Goal: Information Seeking & Learning: Find contact information

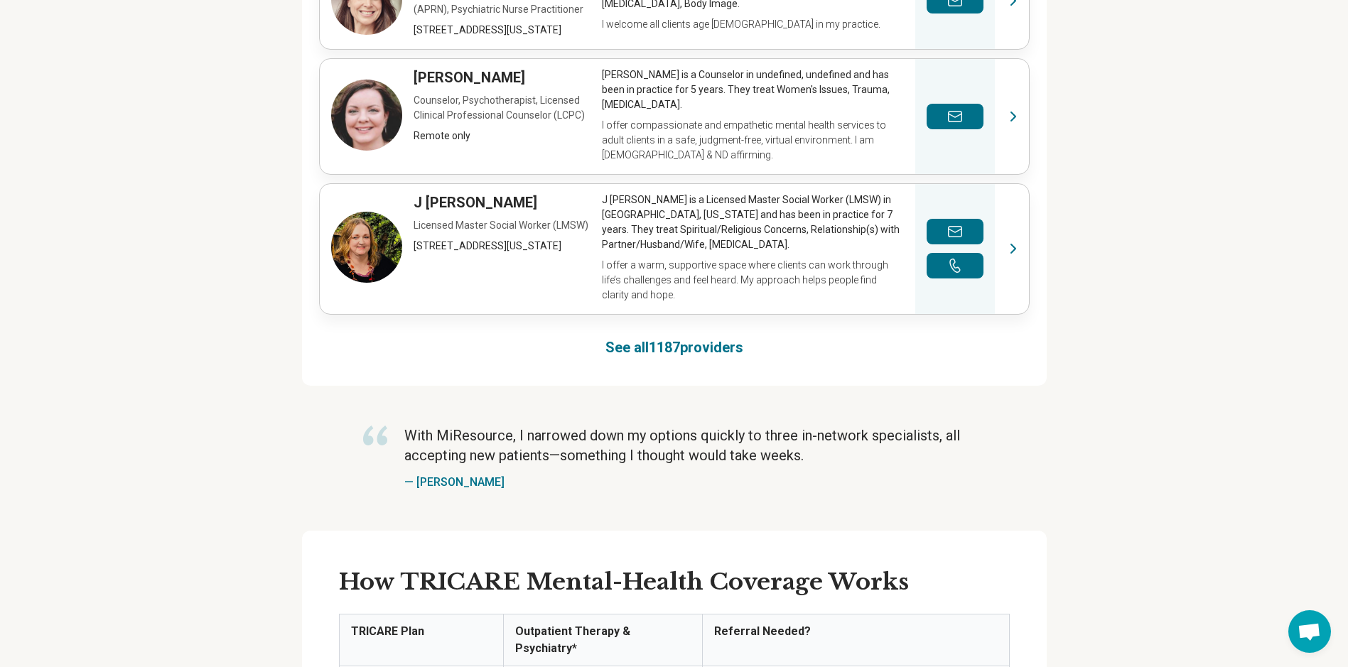
scroll to position [1066, 0]
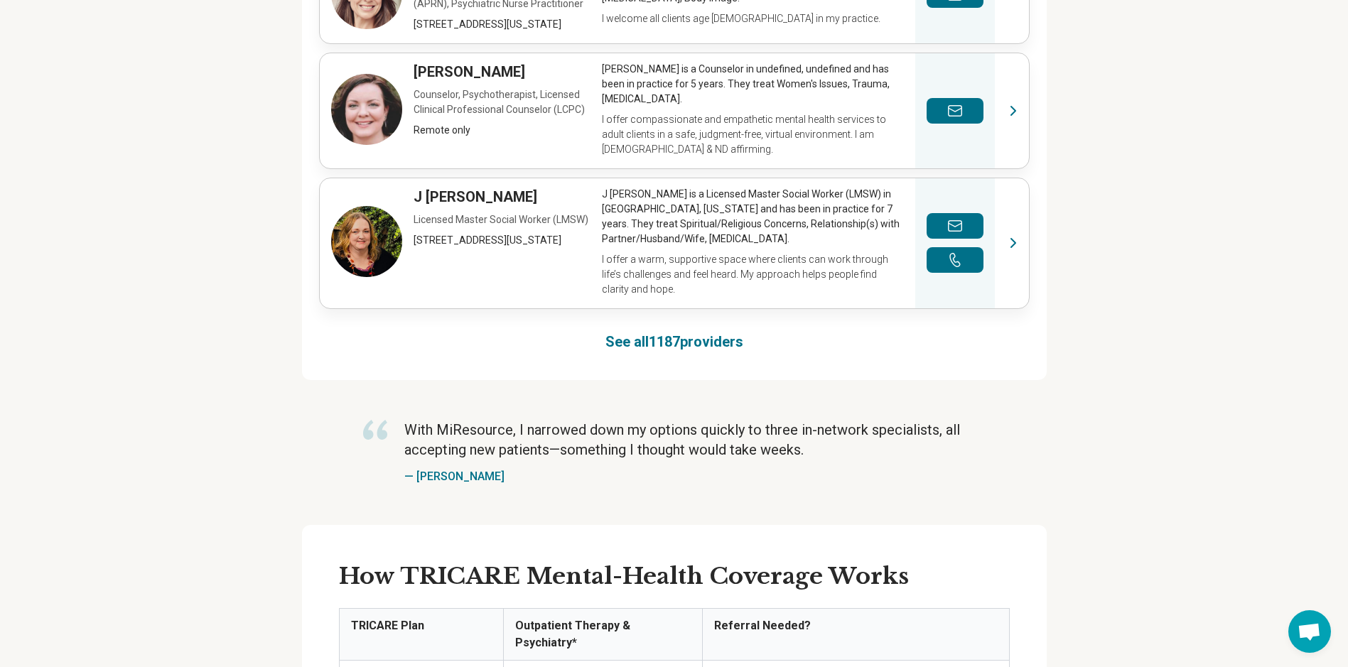
click at [632, 332] on link "See all 1187 providers" at bounding box center [674, 342] width 138 height 20
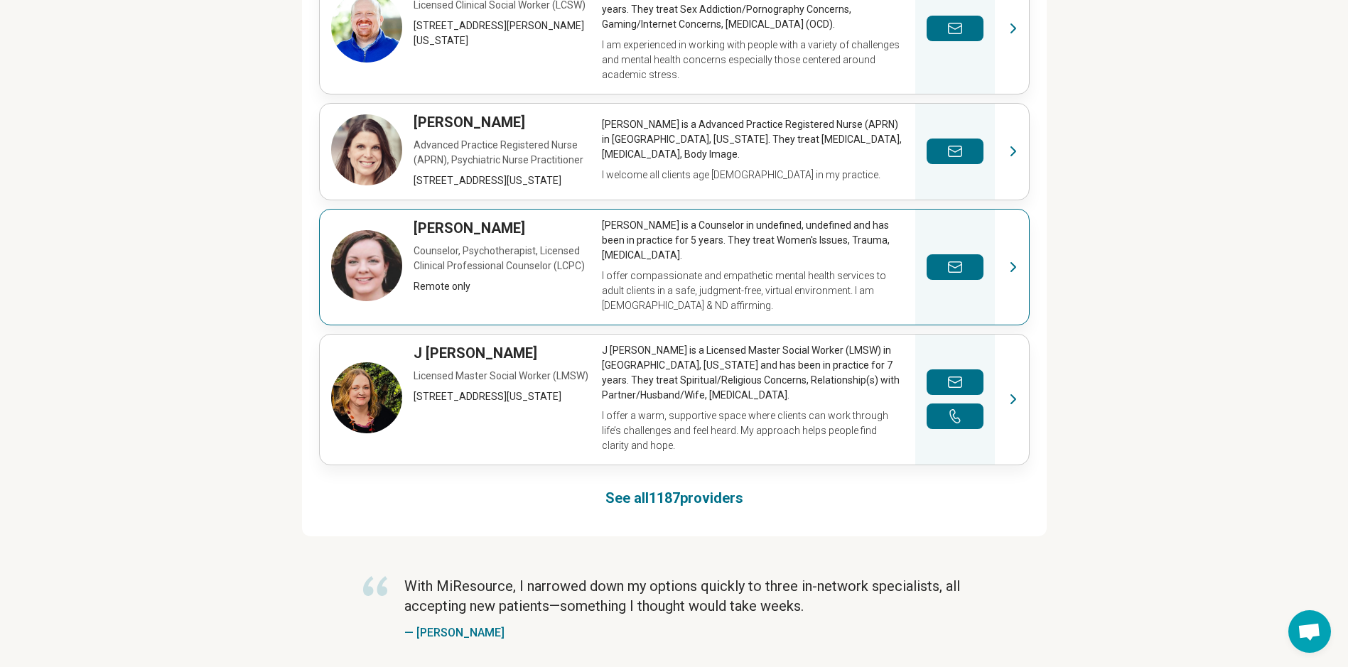
scroll to position [914, 0]
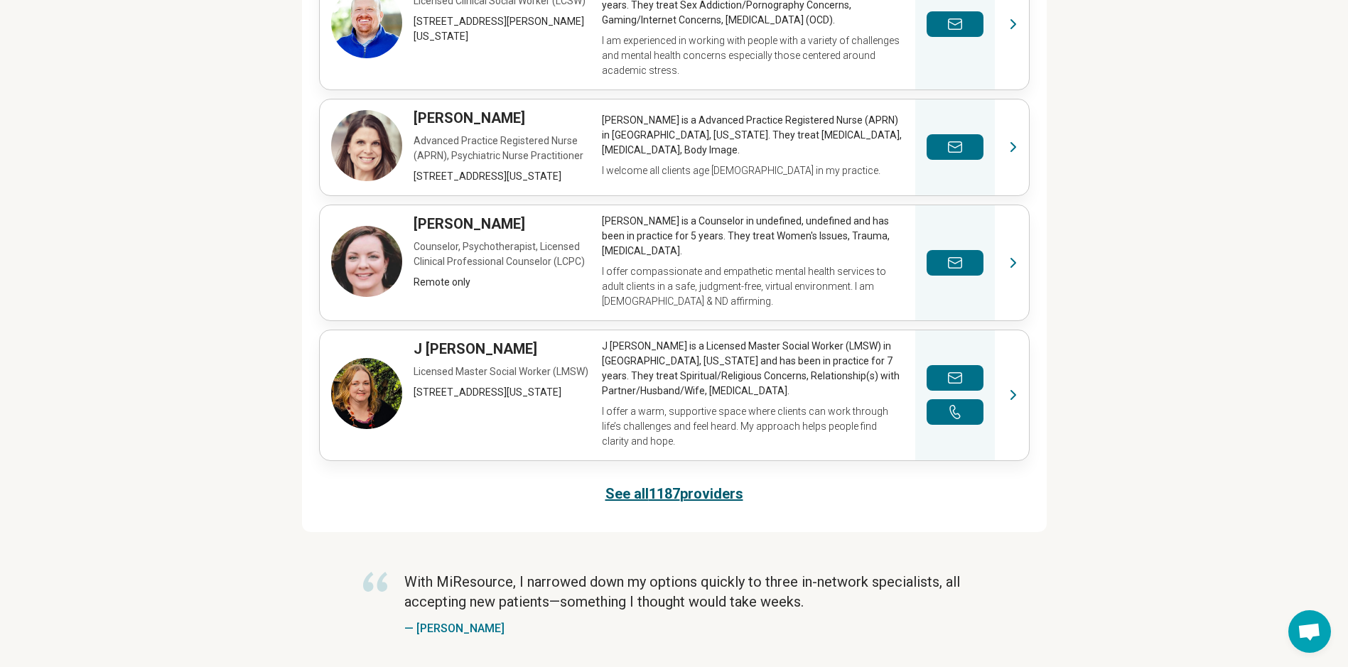
click at [665, 484] on link "See all 1187 providers" at bounding box center [674, 494] width 138 height 20
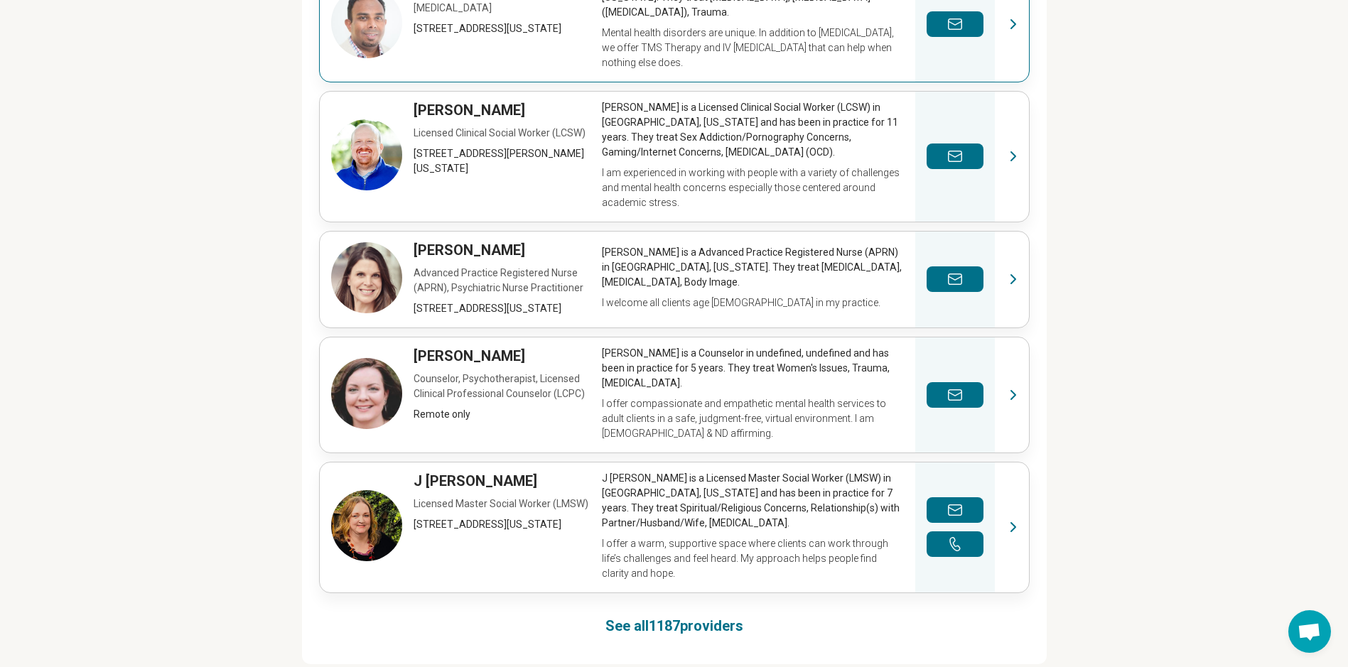
scroll to position [995, 0]
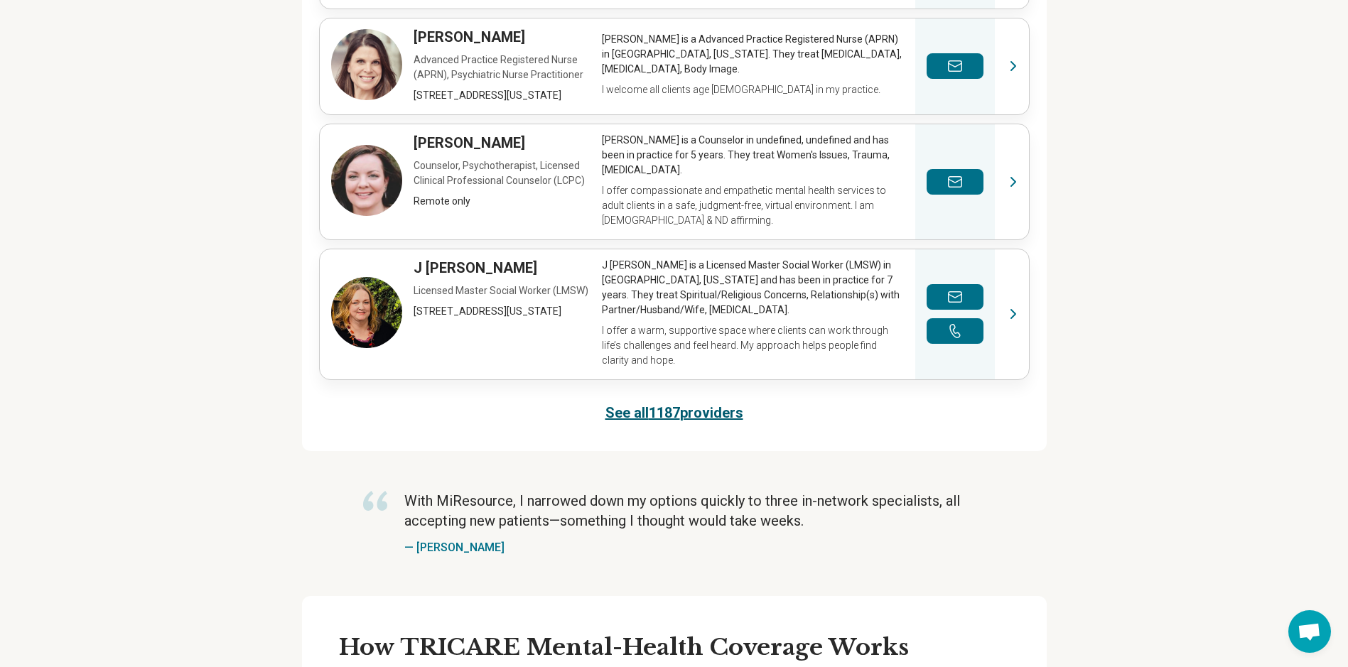
click at [687, 403] on link "See all 1187 providers" at bounding box center [674, 413] width 138 height 20
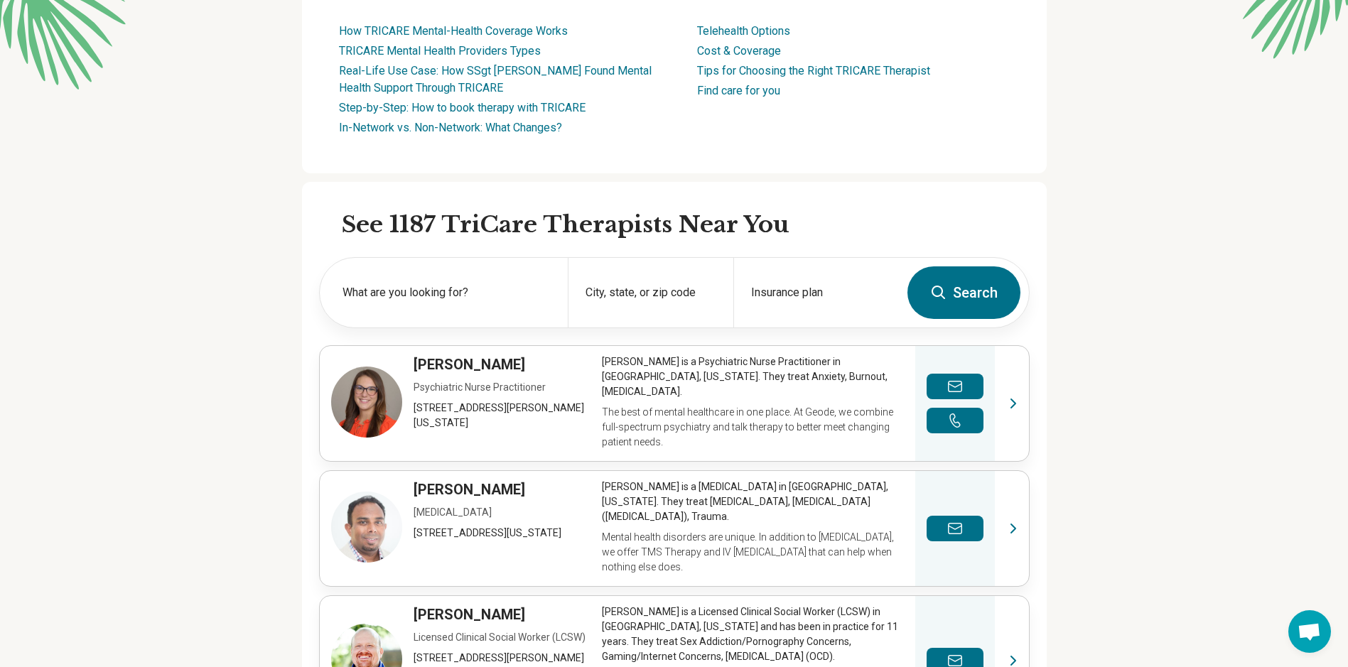
scroll to position [274, 0]
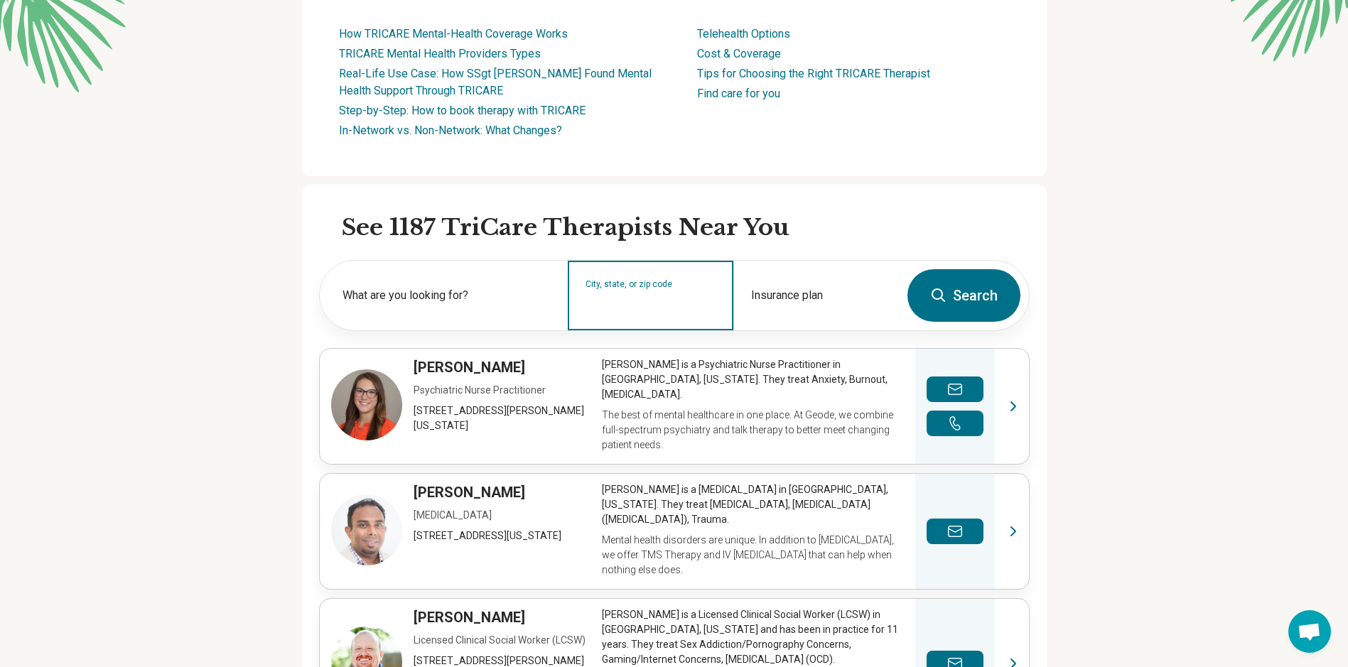
click at [647, 313] on input "City, state, or zip code" at bounding box center [650, 304] width 131 height 17
type input "*****"
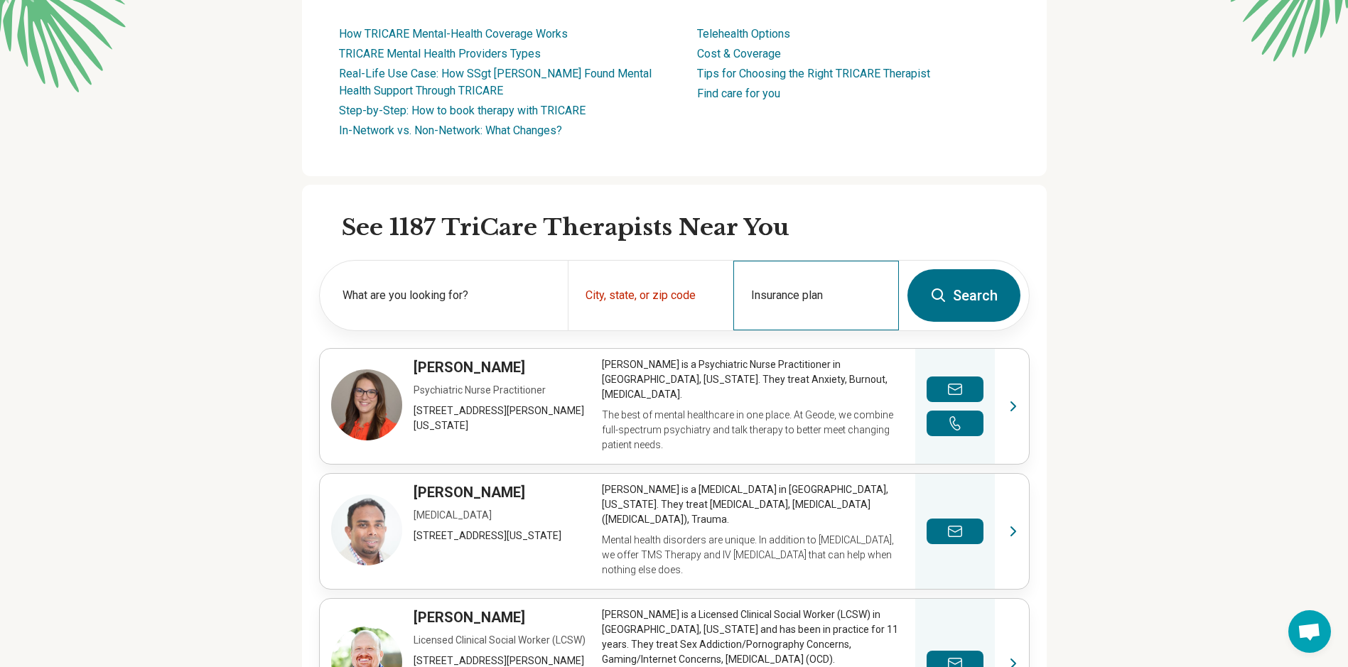
click at [823, 297] on div "Insurance plan" at bounding box center [816, 296] width 166 height 70
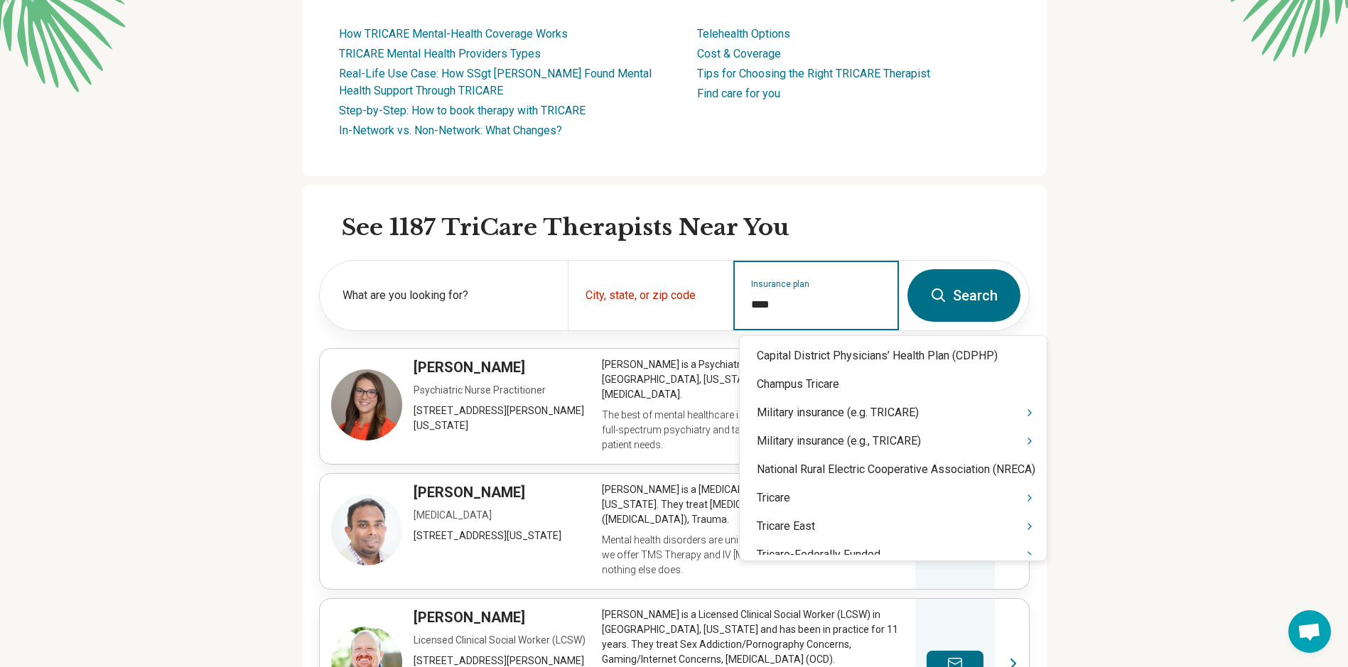
type input "*****"
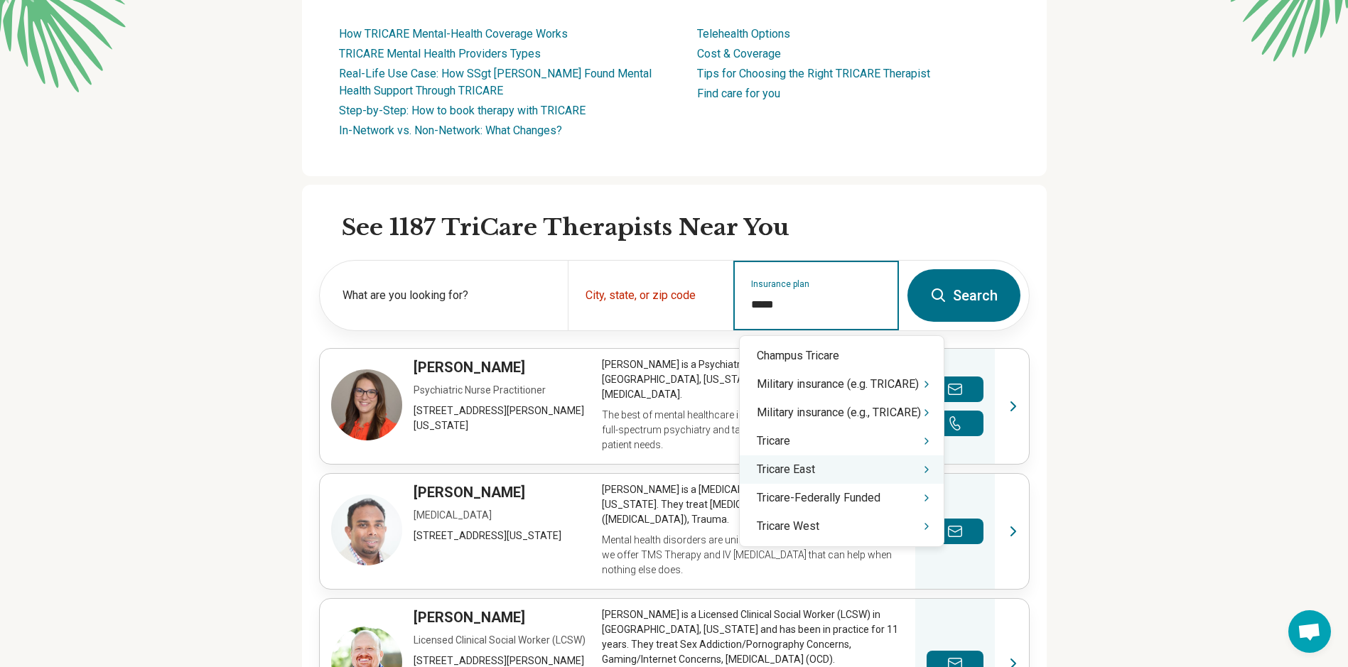
click at [843, 473] on div "Tricare East" at bounding box center [842, 469] width 204 height 28
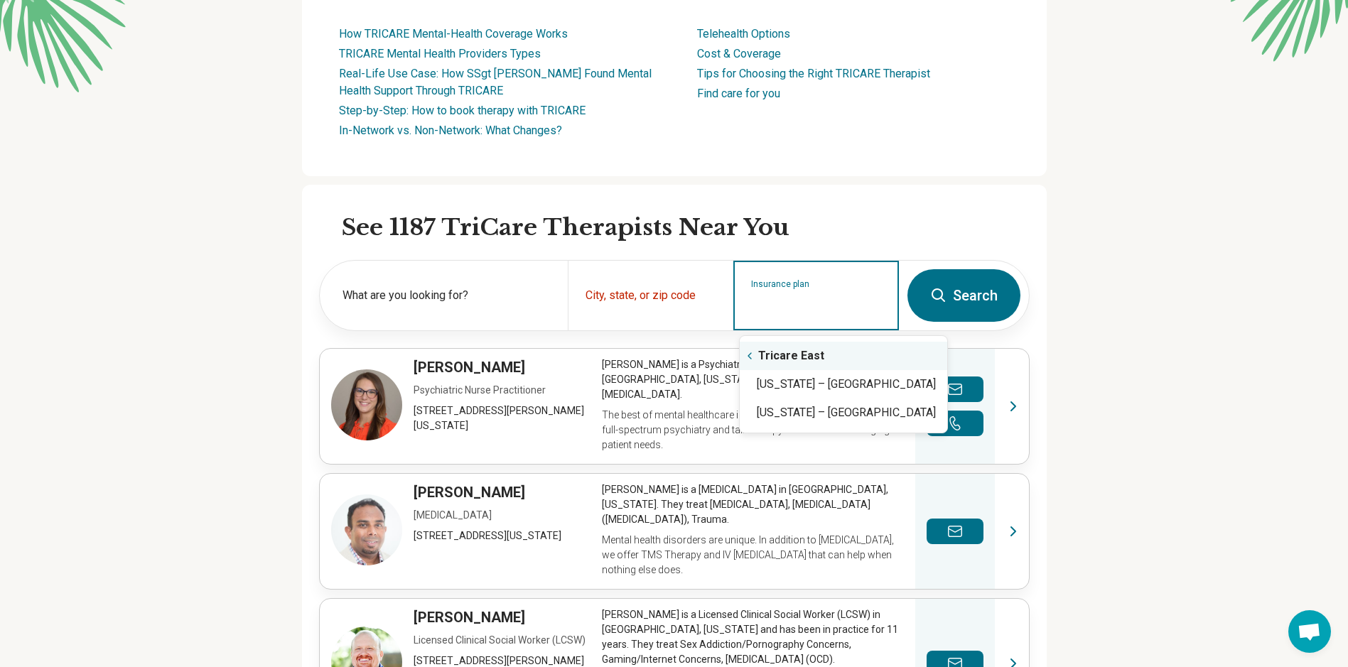
click at [806, 361] on div "Tricare East" at bounding box center [843, 356] width 207 height 28
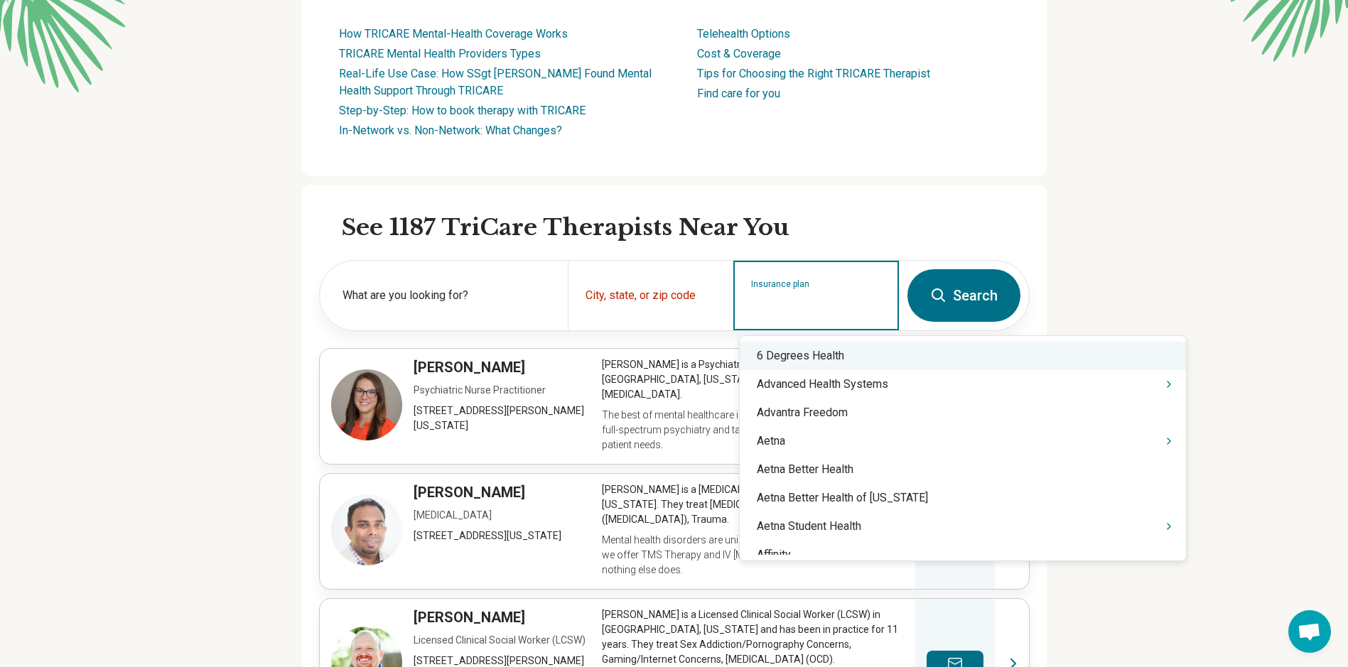
click at [818, 313] on div "Insurance plan" at bounding box center [816, 296] width 166 height 70
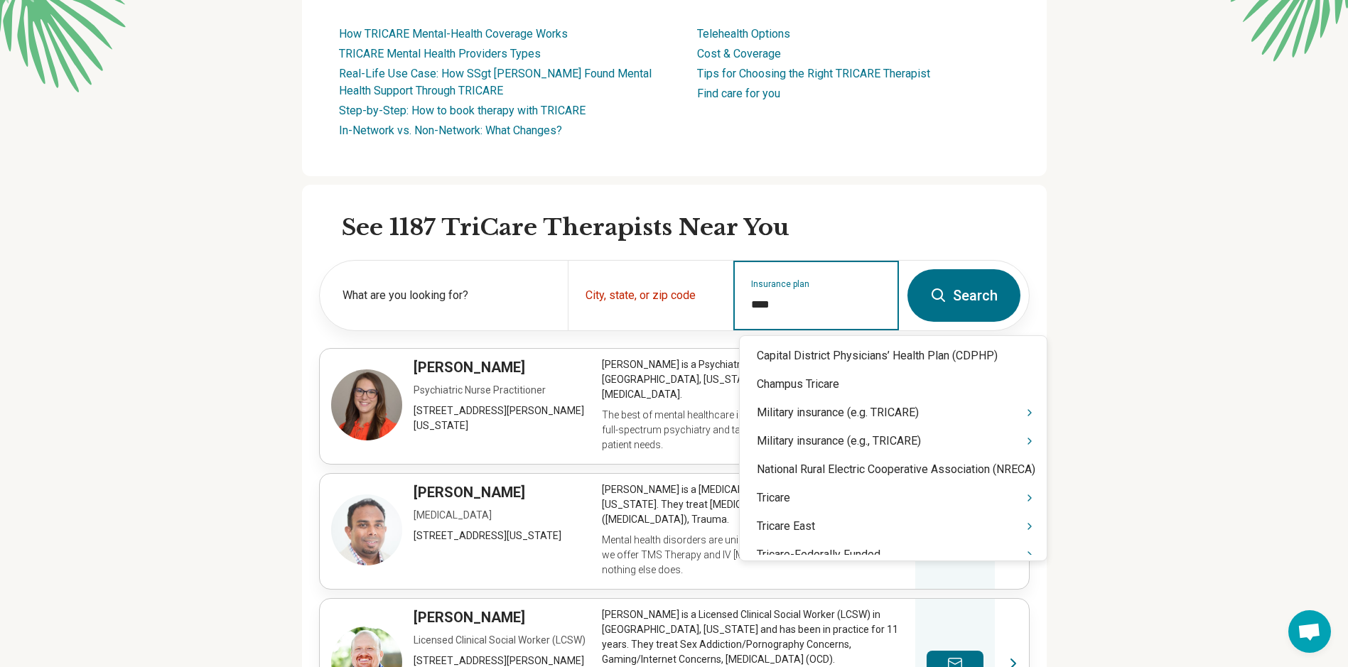
type input "*****"
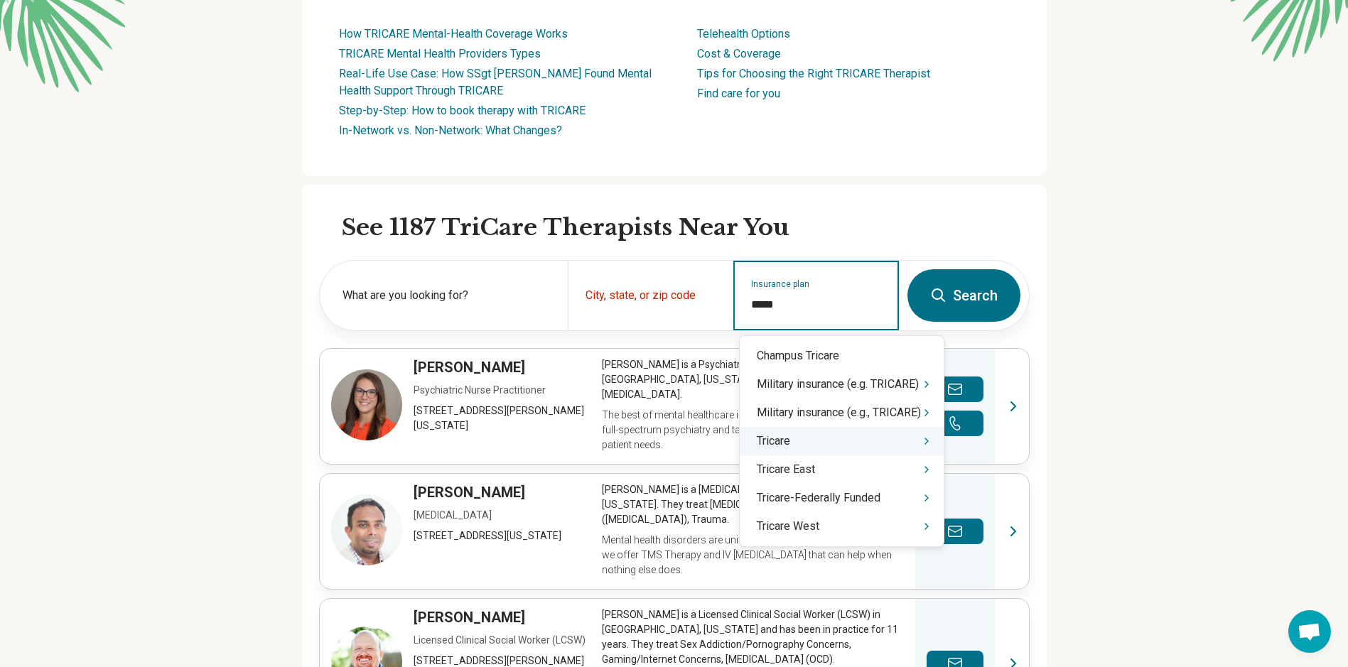
click at [845, 445] on div "Tricare" at bounding box center [842, 441] width 204 height 28
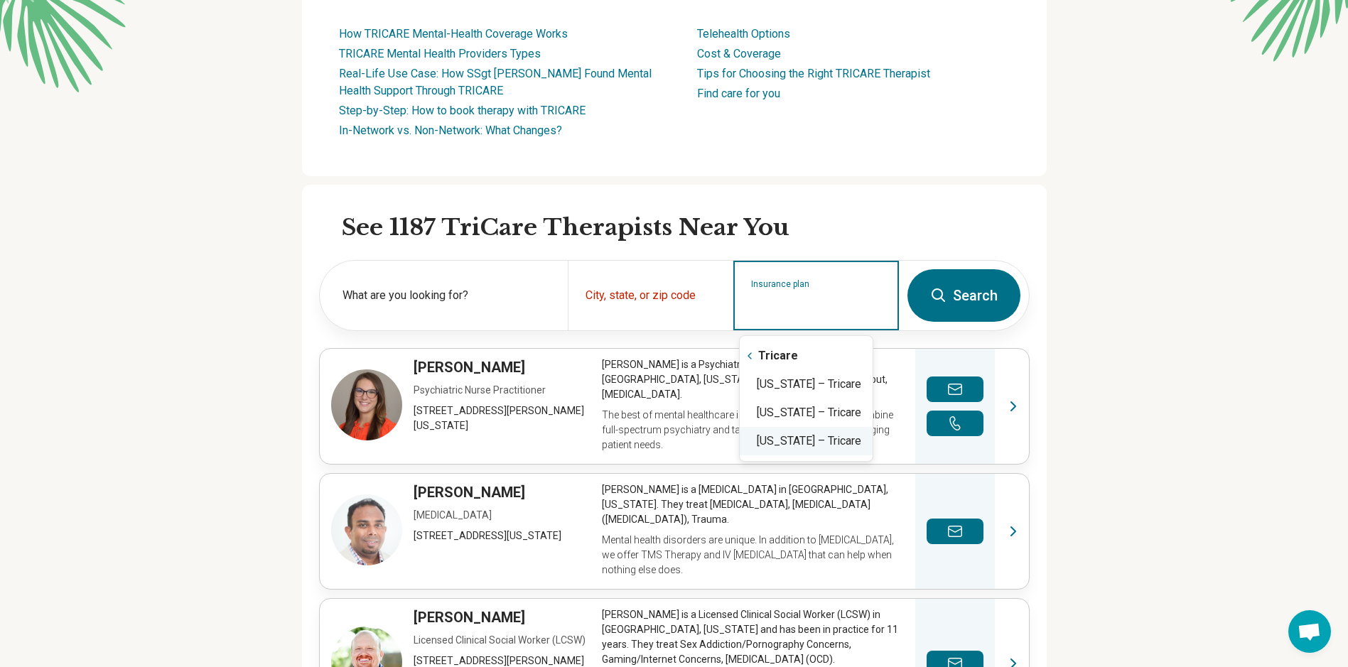
click at [836, 443] on div "Virginia – Tricare" at bounding box center [806, 441] width 133 height 28
type input "**********"
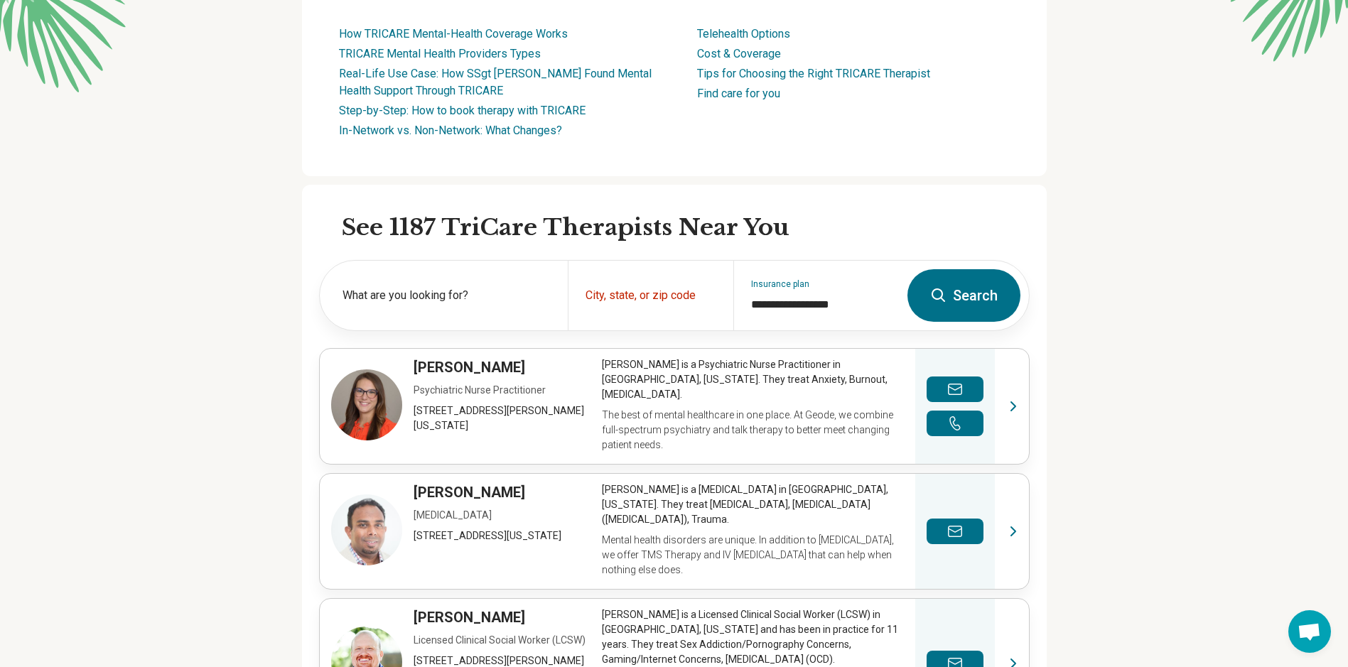
click at [958, 302] on button "Search" at bounding box center [963, 295] width 113 height 53
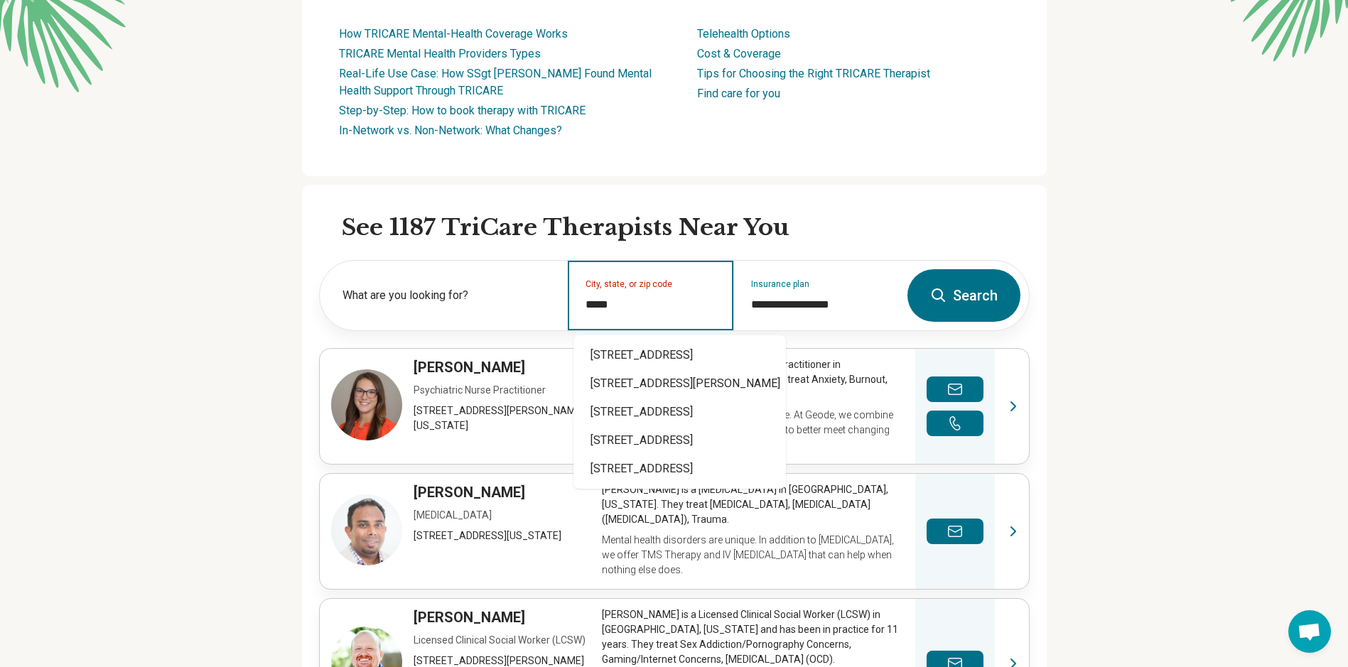
type input "*****"
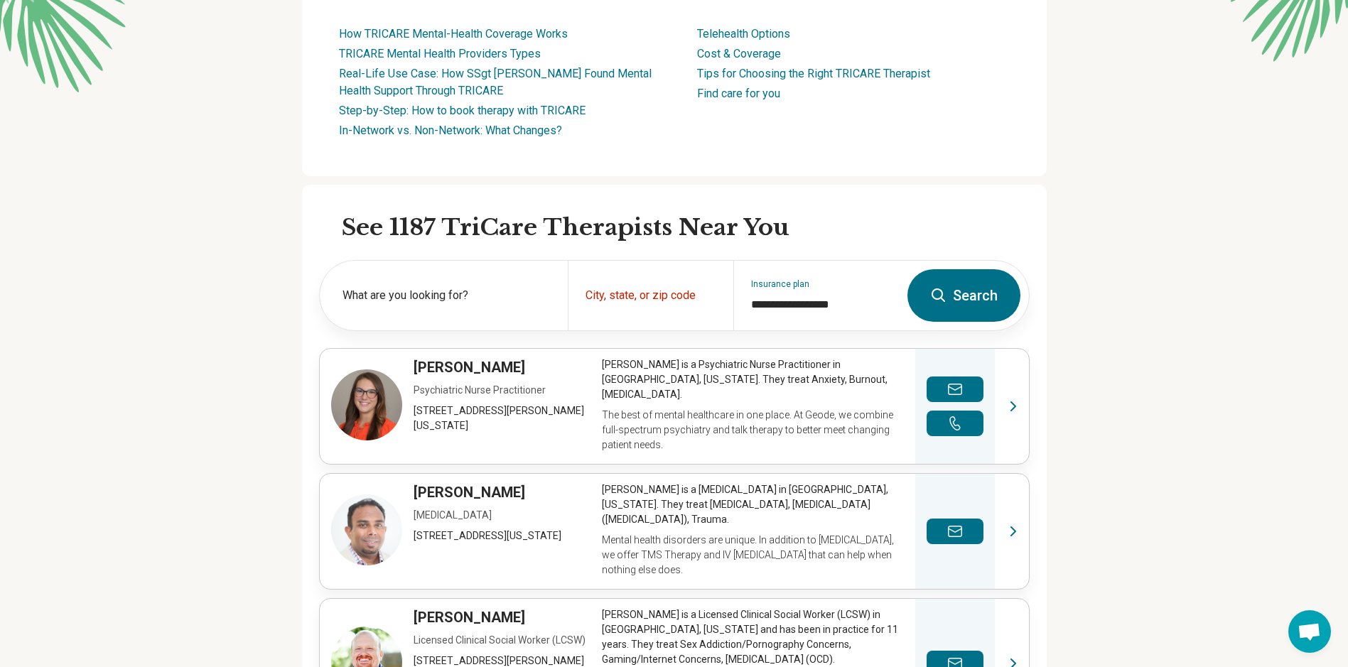
click at [961, 291] on button "Search" at bounding box center [963, 295] width 113 height 53
click at [707, 303] on input "City, state, or zip code" at bounding box center [650, 304] width 131 height 17
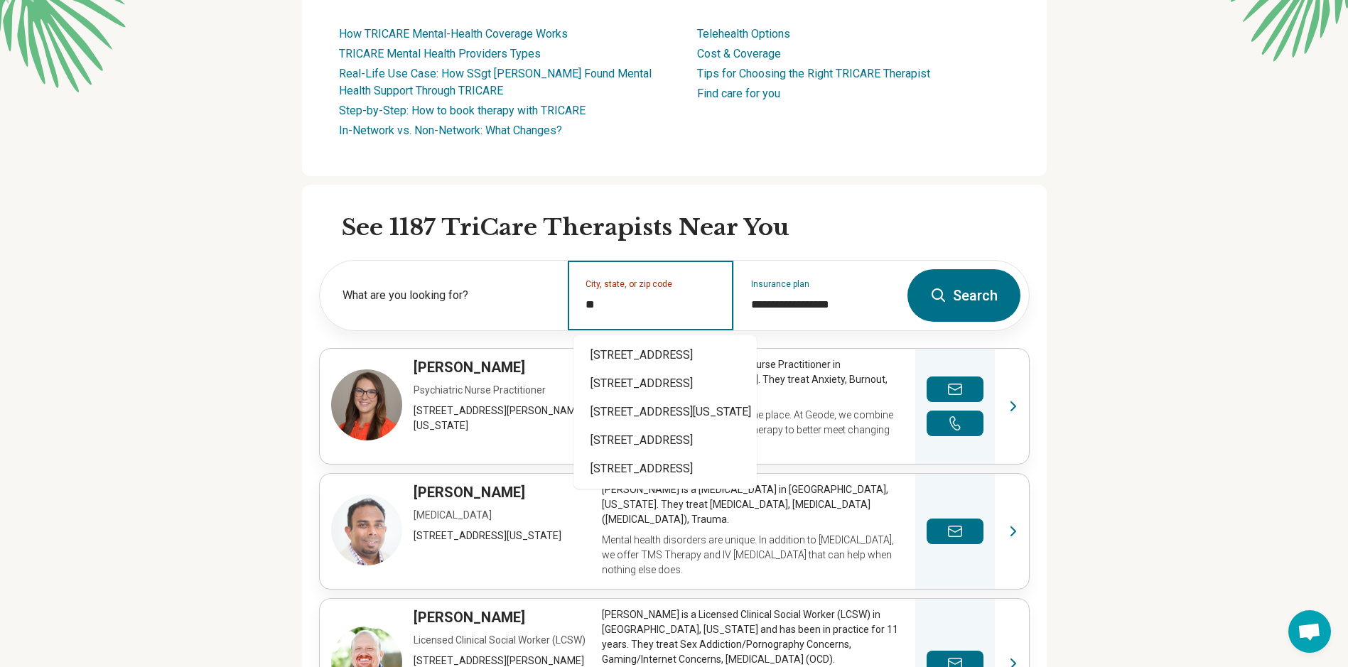
type input "*"
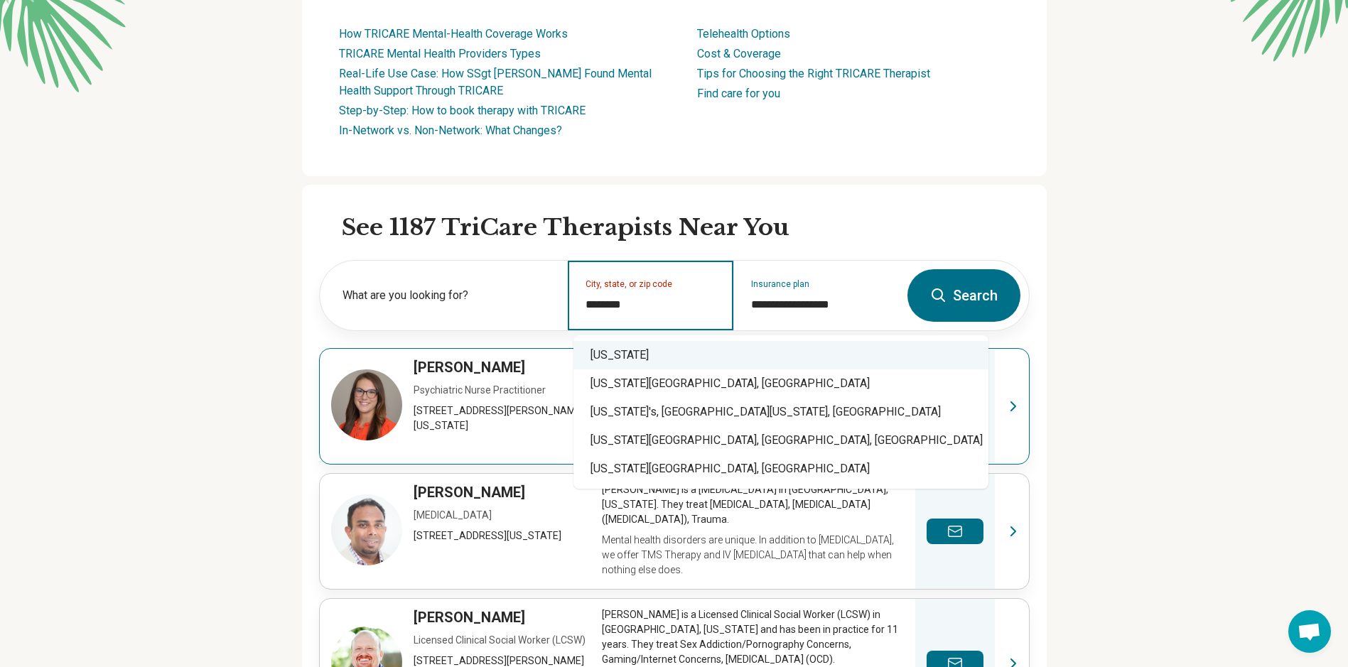
click at [673, 352] on div "Virginia" at bounding box center [780, 355] width 415 height 28
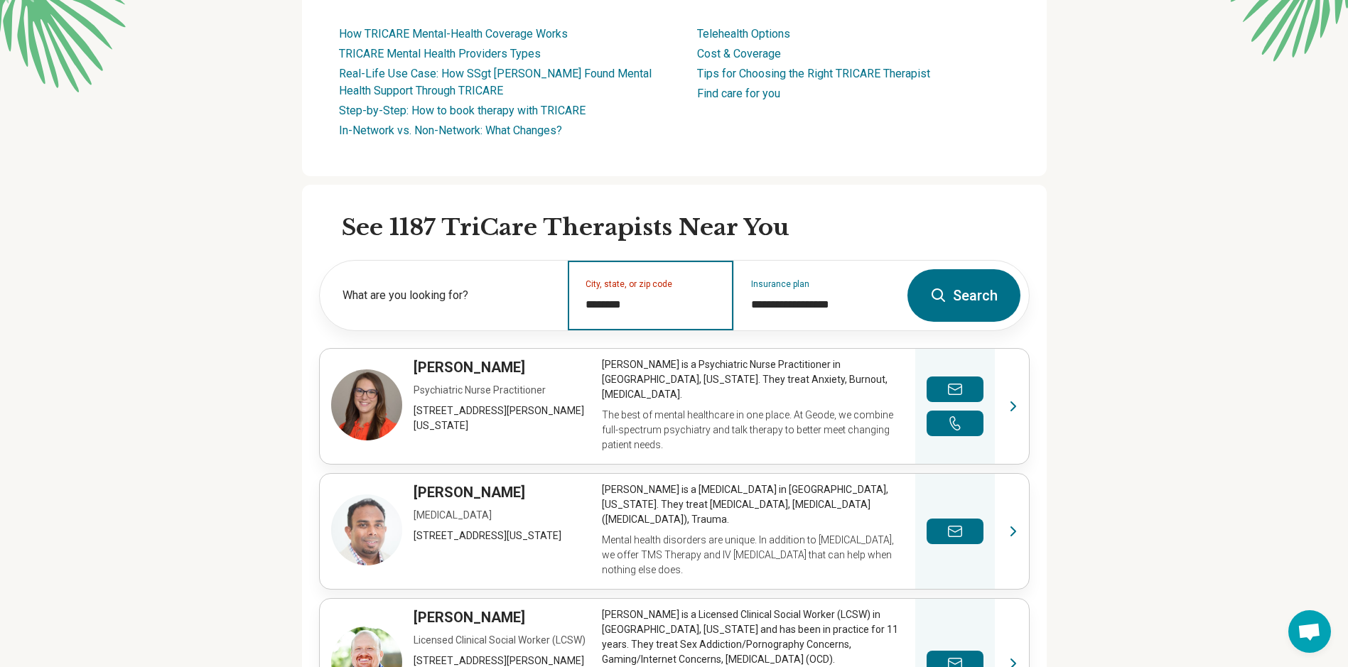
type input "********"
click at [994, 302] on button "Search" at bounding box center [963, 295] width 113 height 53
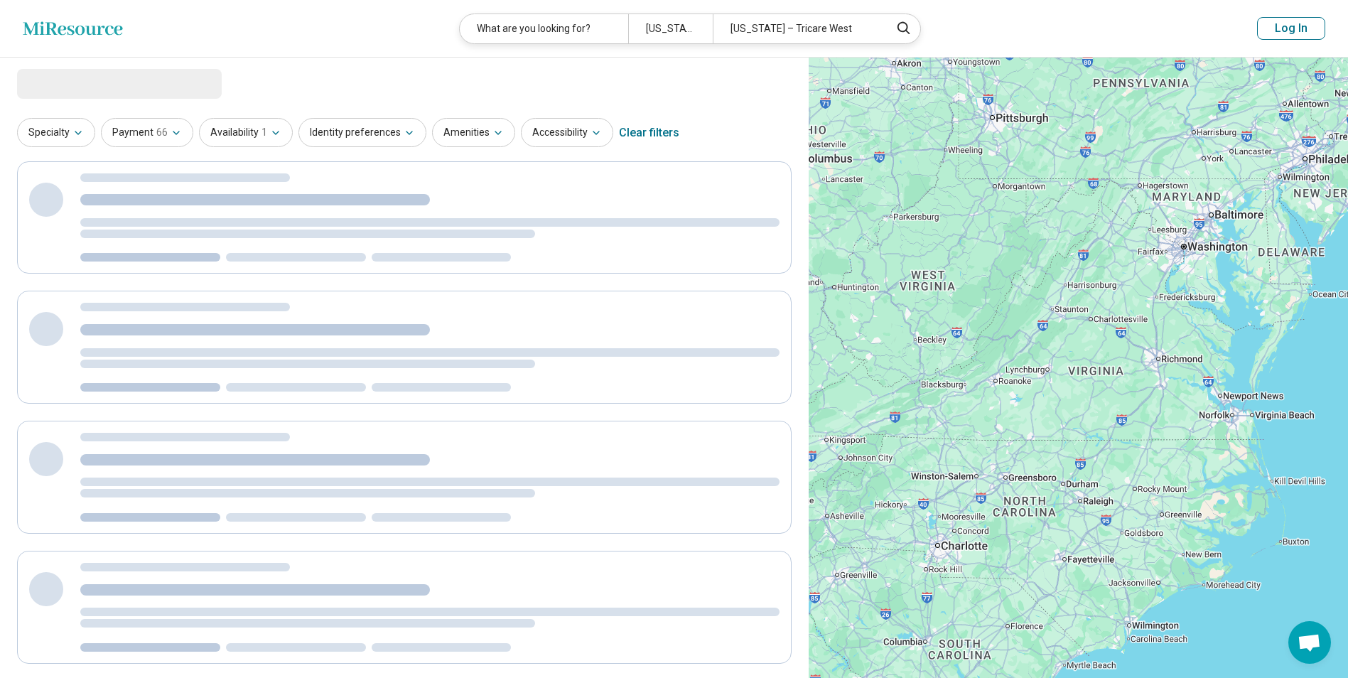
select select "***"
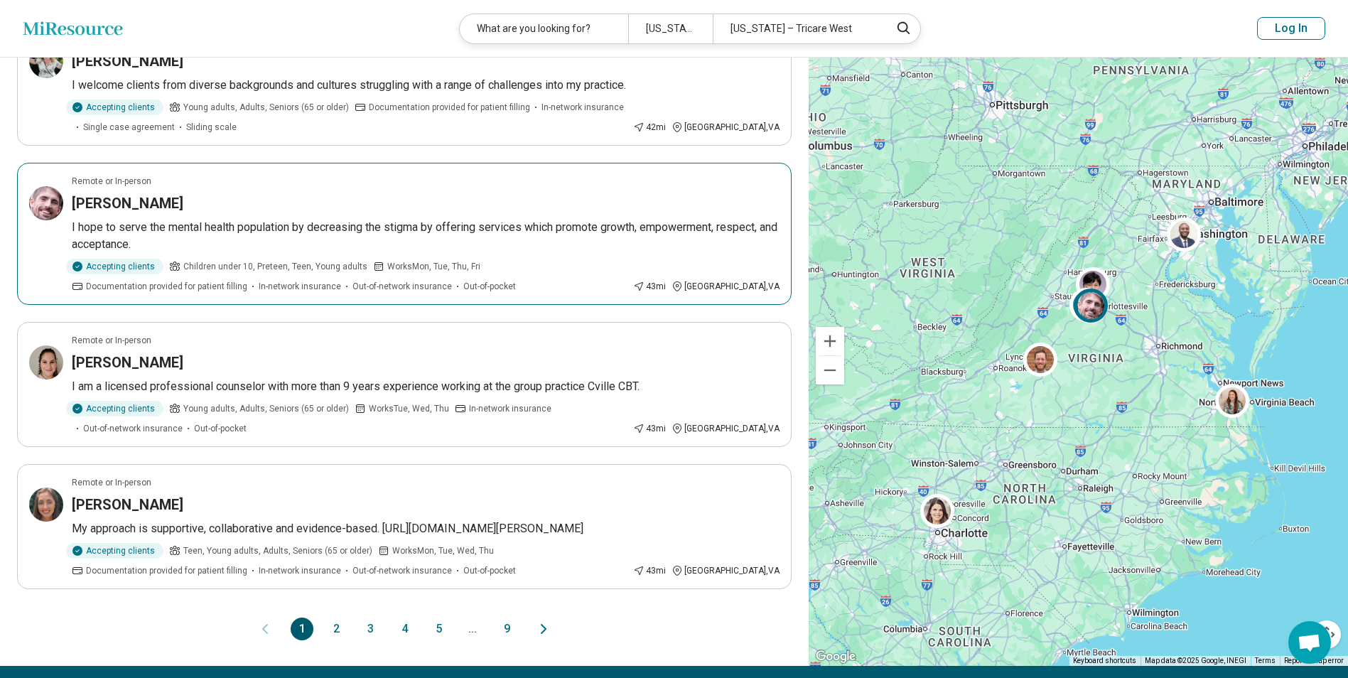
scroll to position [1066, 0]
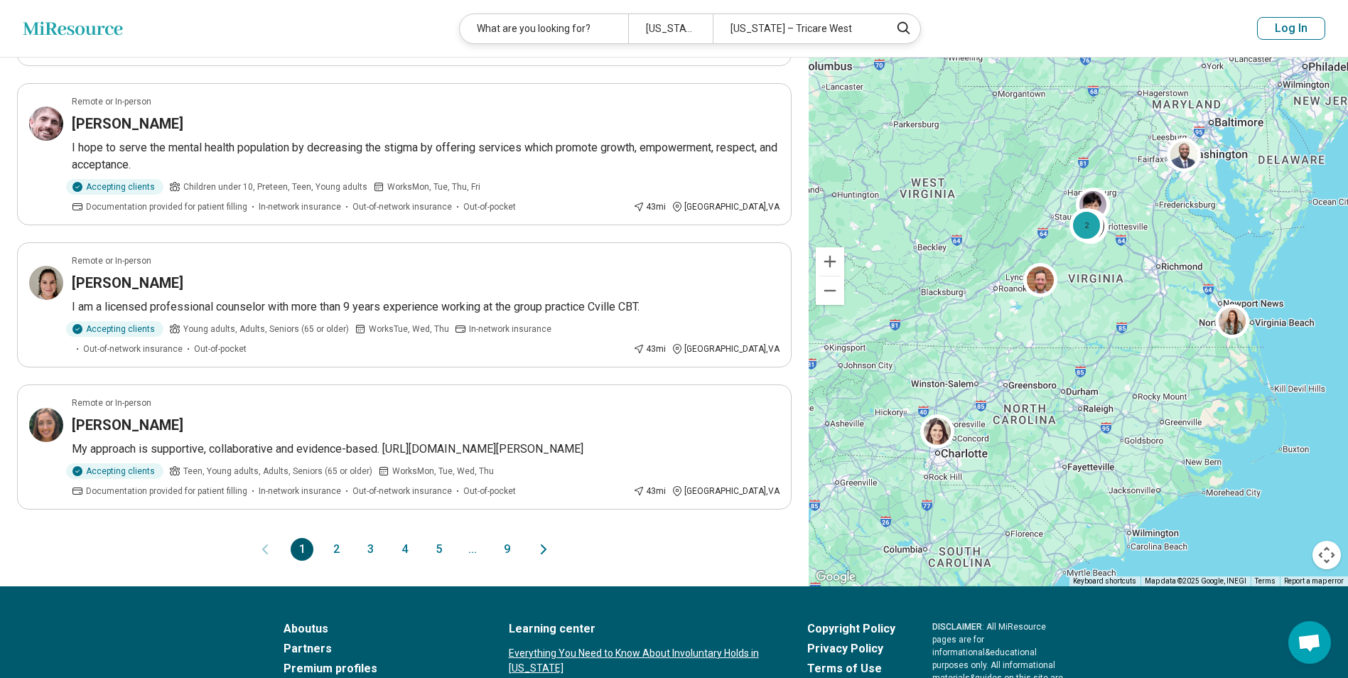
click at [334, 548] on button "2" at bounding box center [336, 549] width 23 height 23
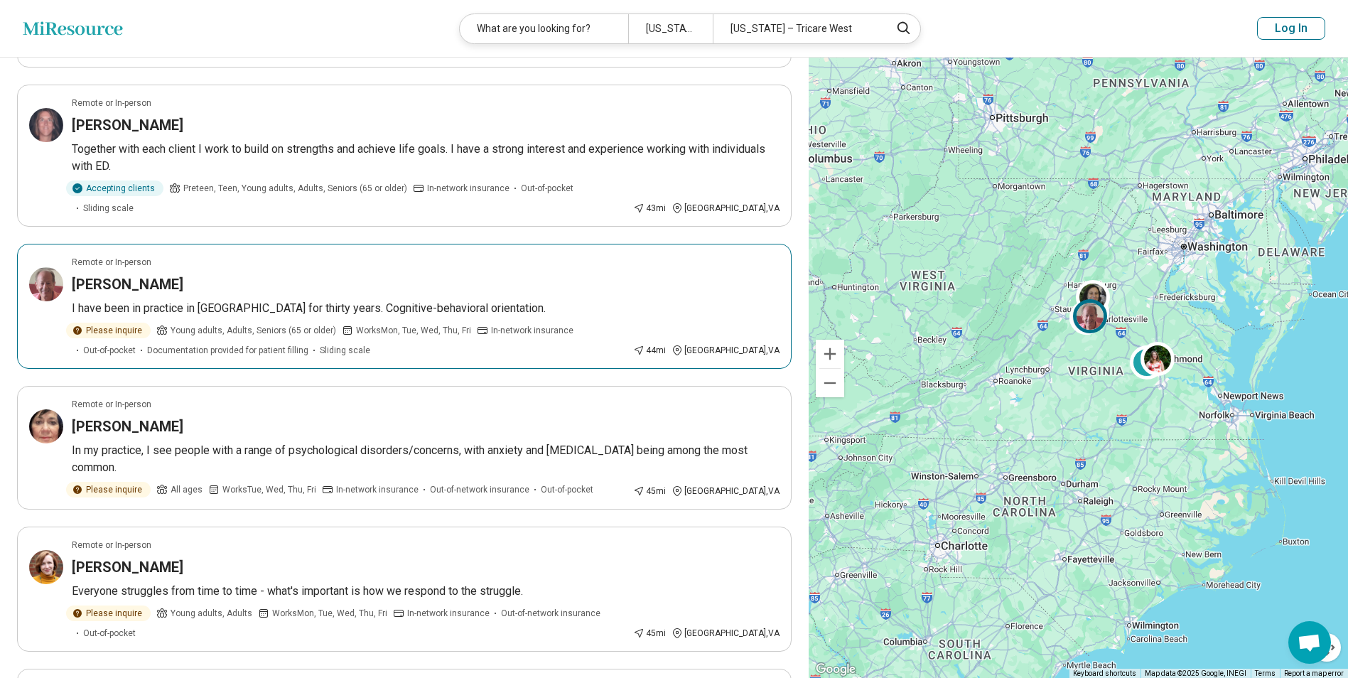
scroll to position [0, 0]
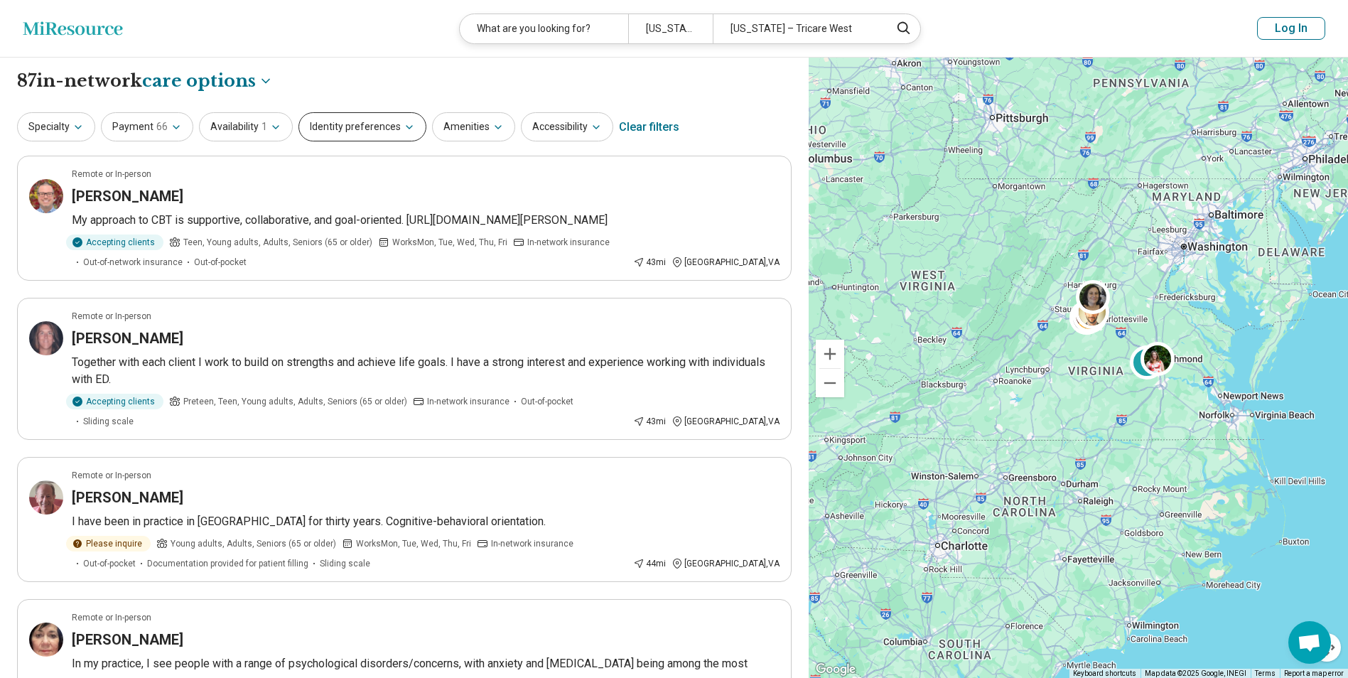
click at [388, 129] on button "Identity preferences" at bounding box center [362, 126] width 128 height 29
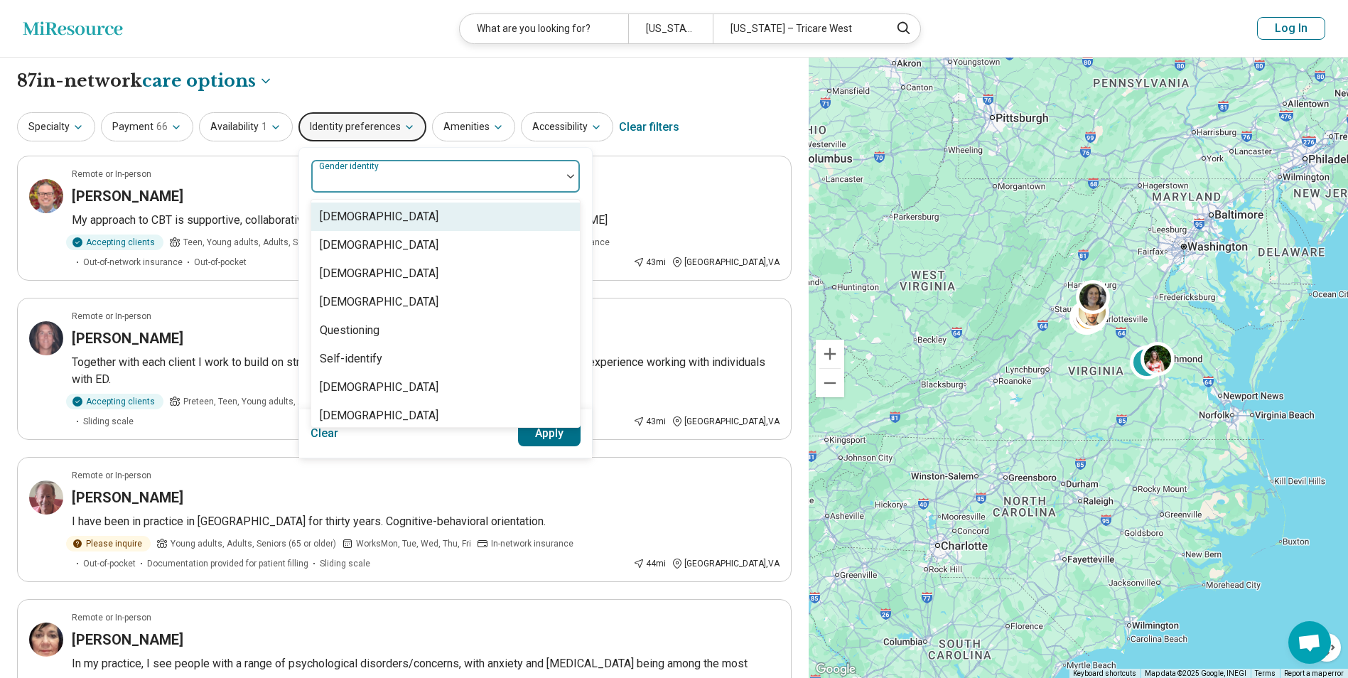
click at [385, 176] on div "Gender identity" at bounding box center [445, 176] width 270 height 34
click at [436, 74] on div "**********" at bounding box center [404, 81] width 774 height 24
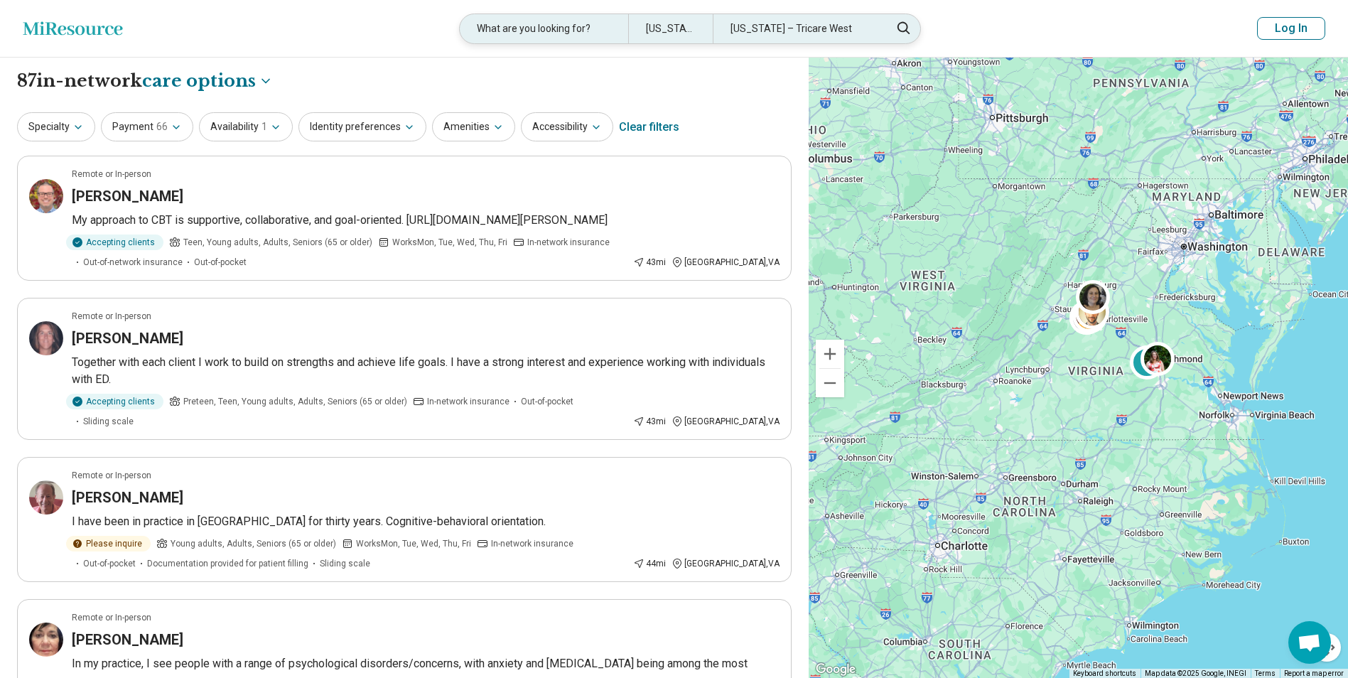
click at [535, 24] on div "What are you looking for?" at bounding box center [544, 28] width 168 height 29
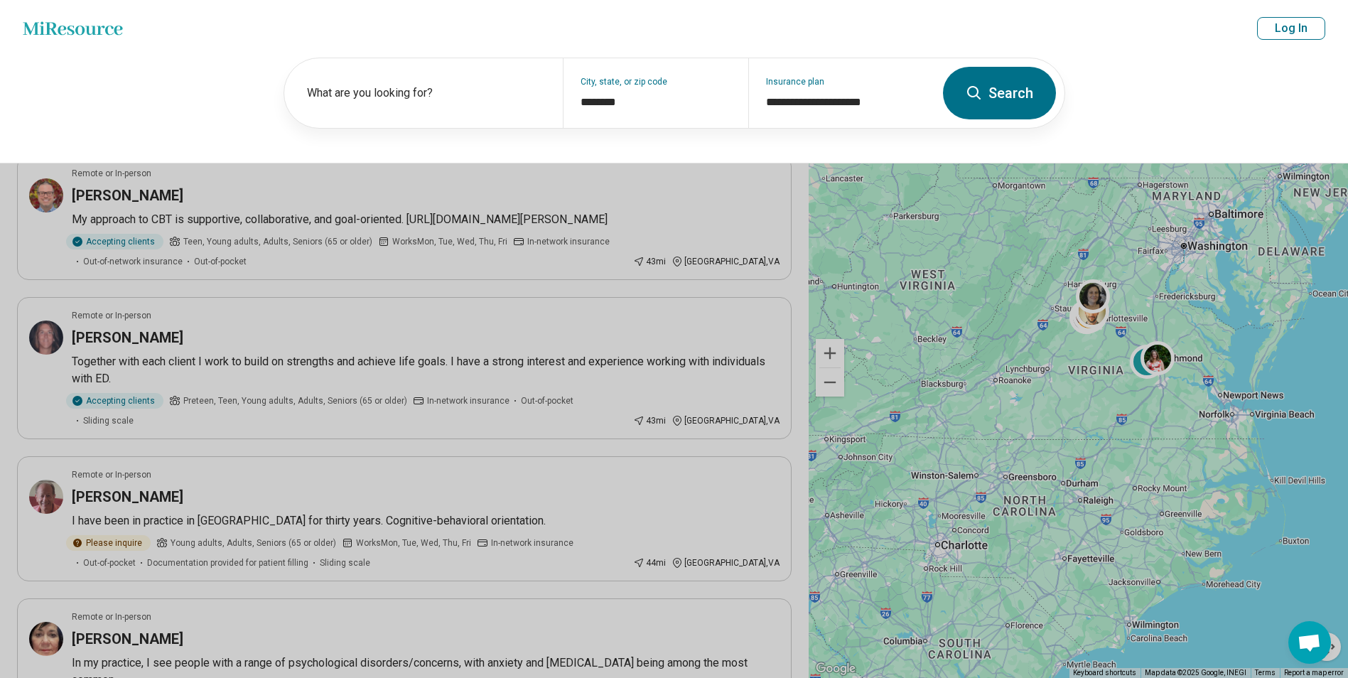
click at [1091, 58] on div "**********" at bounding box center [674, 110] width 1348 height 107
click at [647, 308] on button at bounding box center [674, 339] width 1348 height 678
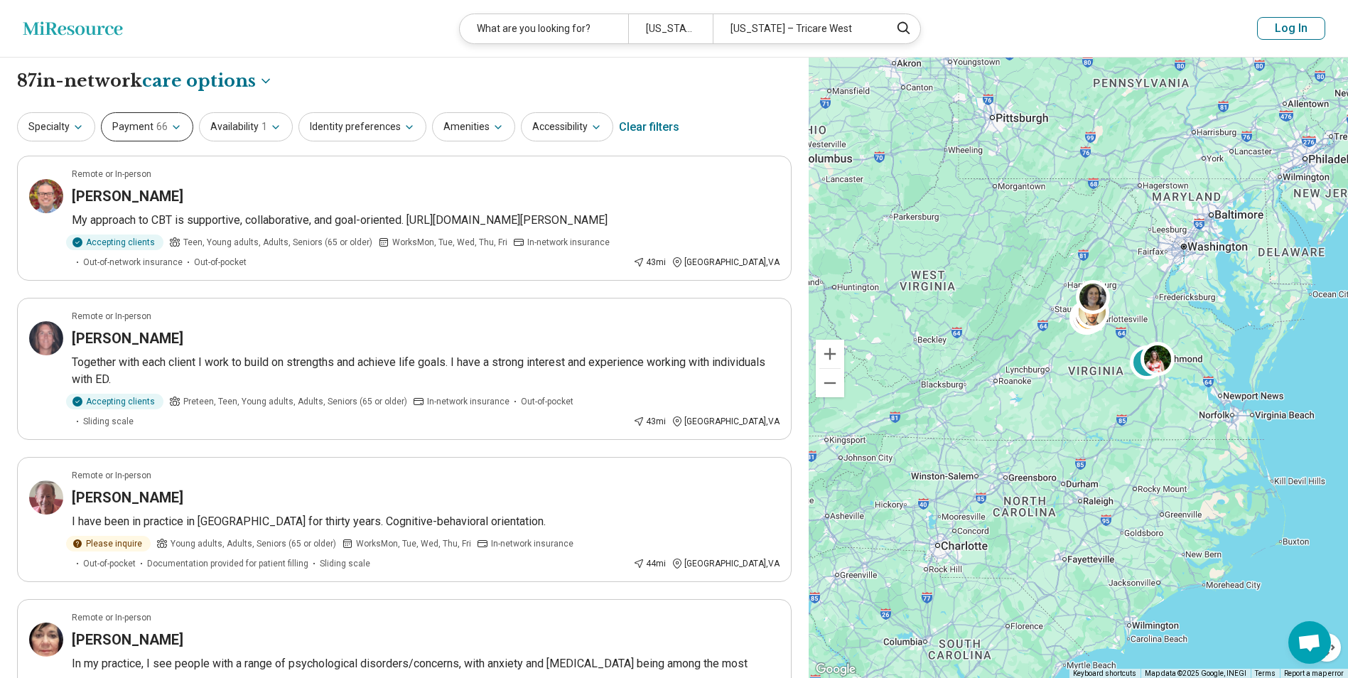
click at [175, 131] on icon "button" at bounding box center [176, 126] width 11 height 11
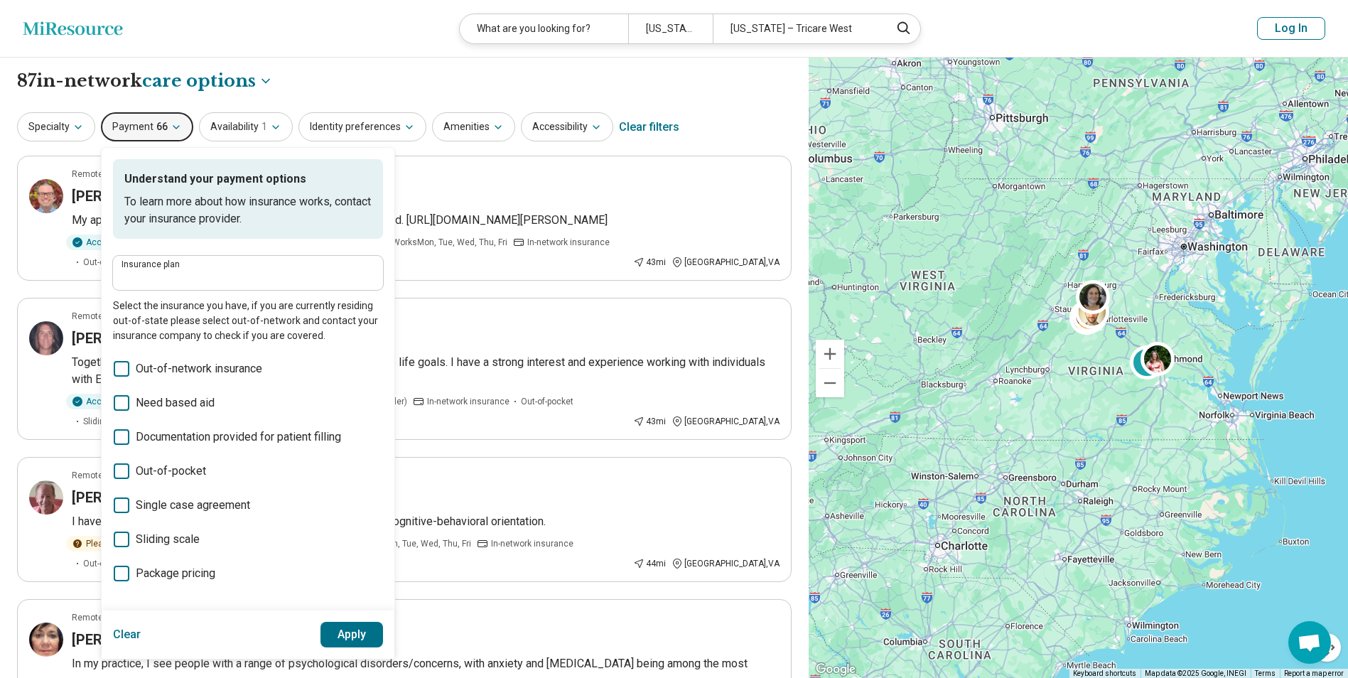
type input "**********"
click at [298, 42] on header "Miresource logo What are you looking for? Virginia Montana – Tricare West Log In" at bounding box center [674, 29] width 1348 height 58
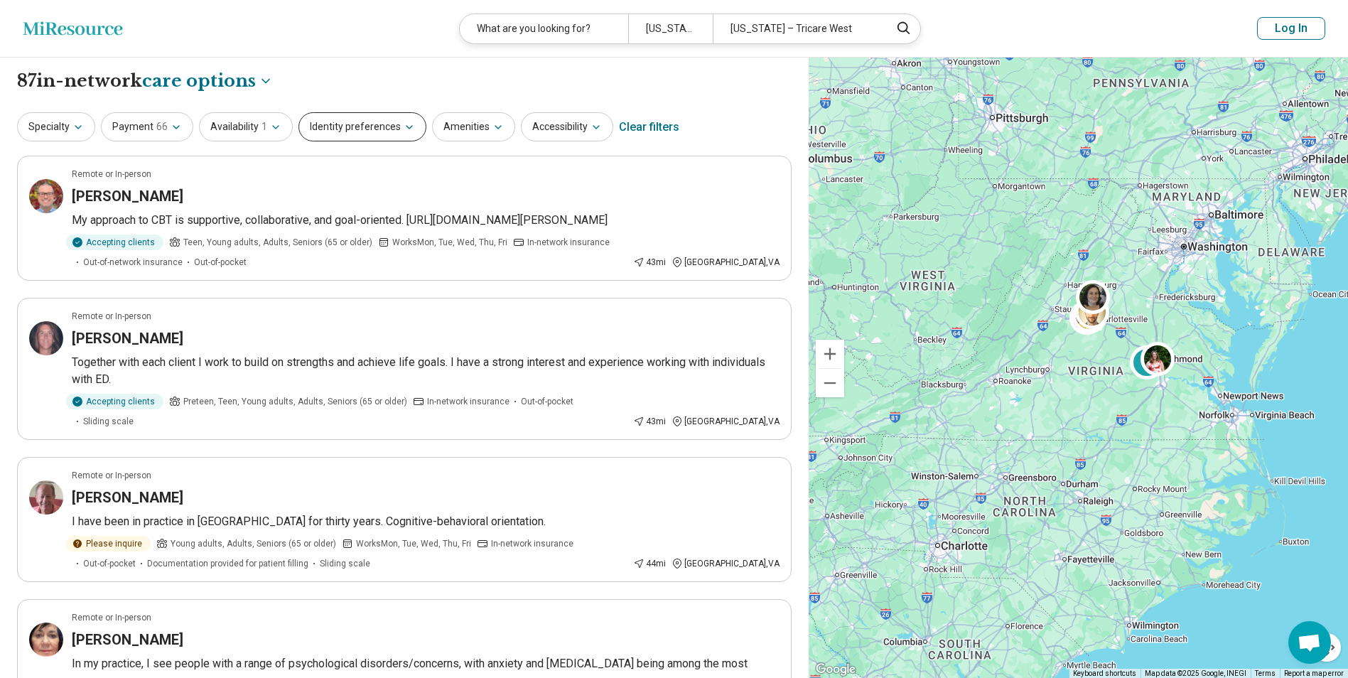
click at [334, 121] on button "Identity preferences" at bounding box center [362, 126] width 128 height 29
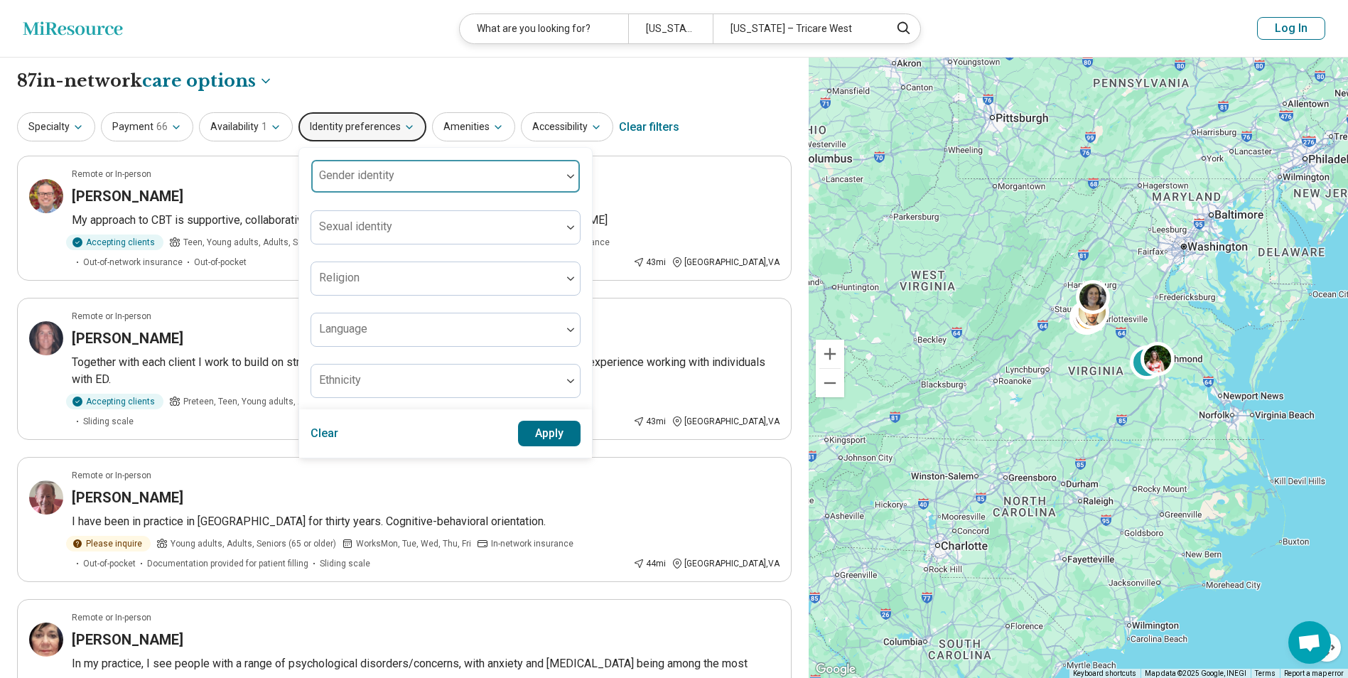
click at [356, 174] on div "Gender identity" at bounding box center [445, 176] width 270 height 34
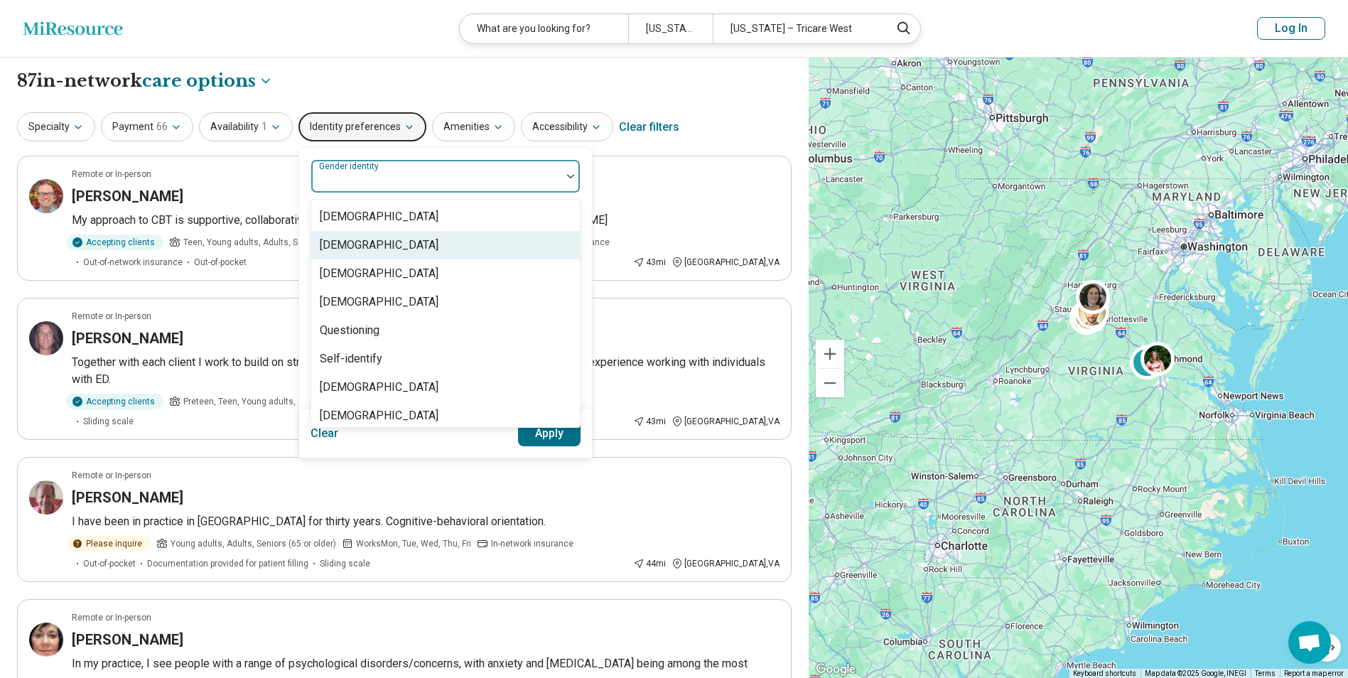
click at [352, 244] on div "Cisgender Woman" at bounding box center [379, 245] width 119 height 17
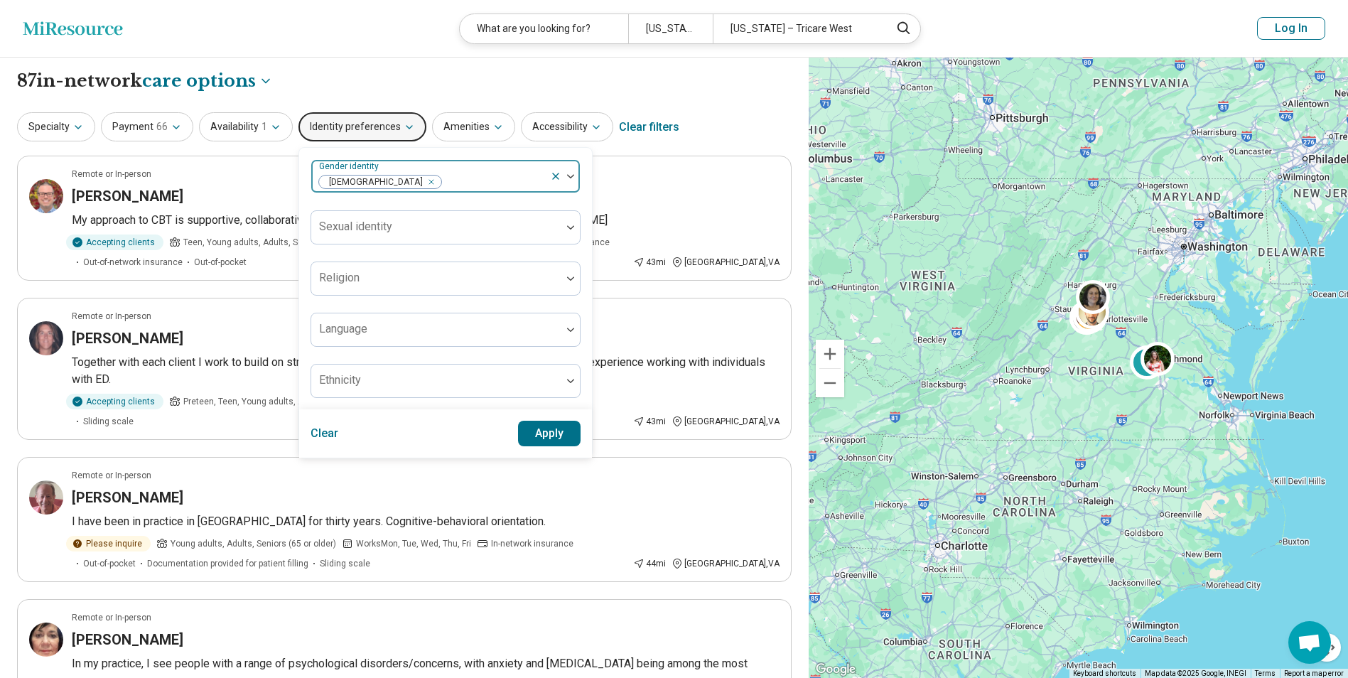
click at [550, 177] on icon at bounding box center [555, 176] width 11 height 11
click at [492, 122] on icon "button" at bounding box center [497, 126] width 11 height 11
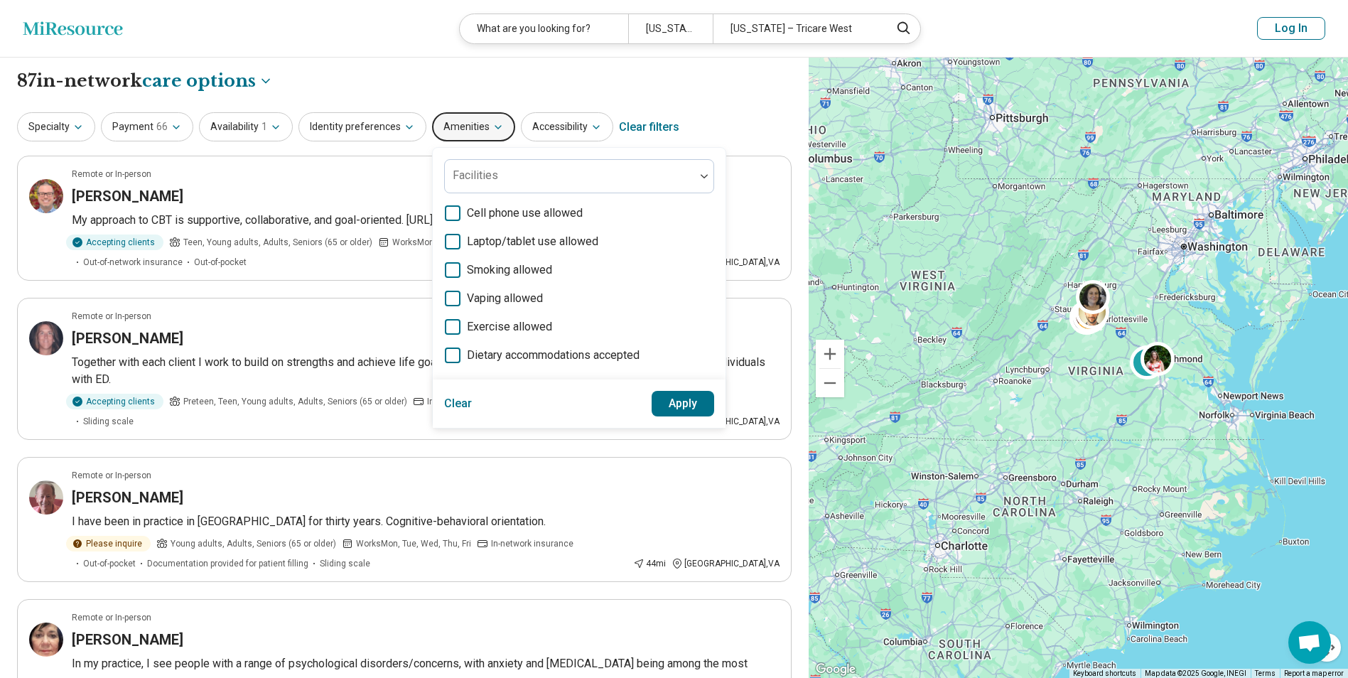
click at [409, 72] on div "**********" at bounding box center [404, 81] width 774 height 24
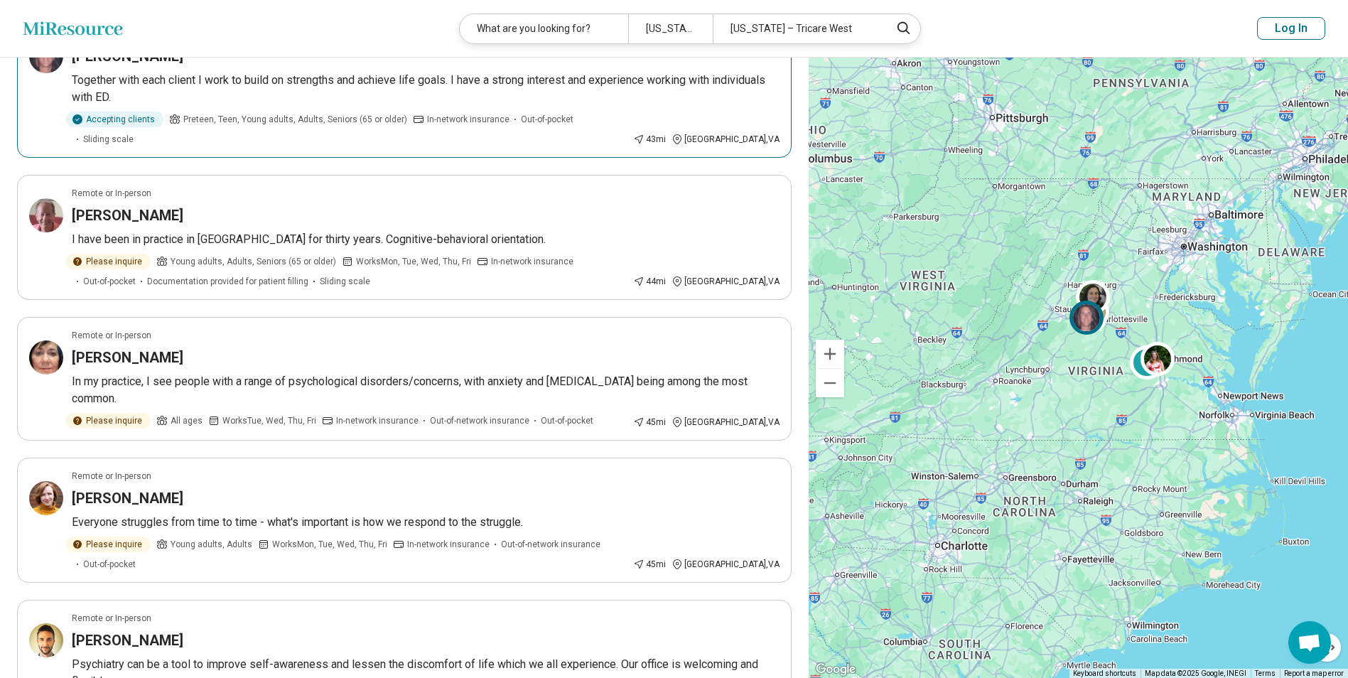
scroll to position [284, 0]
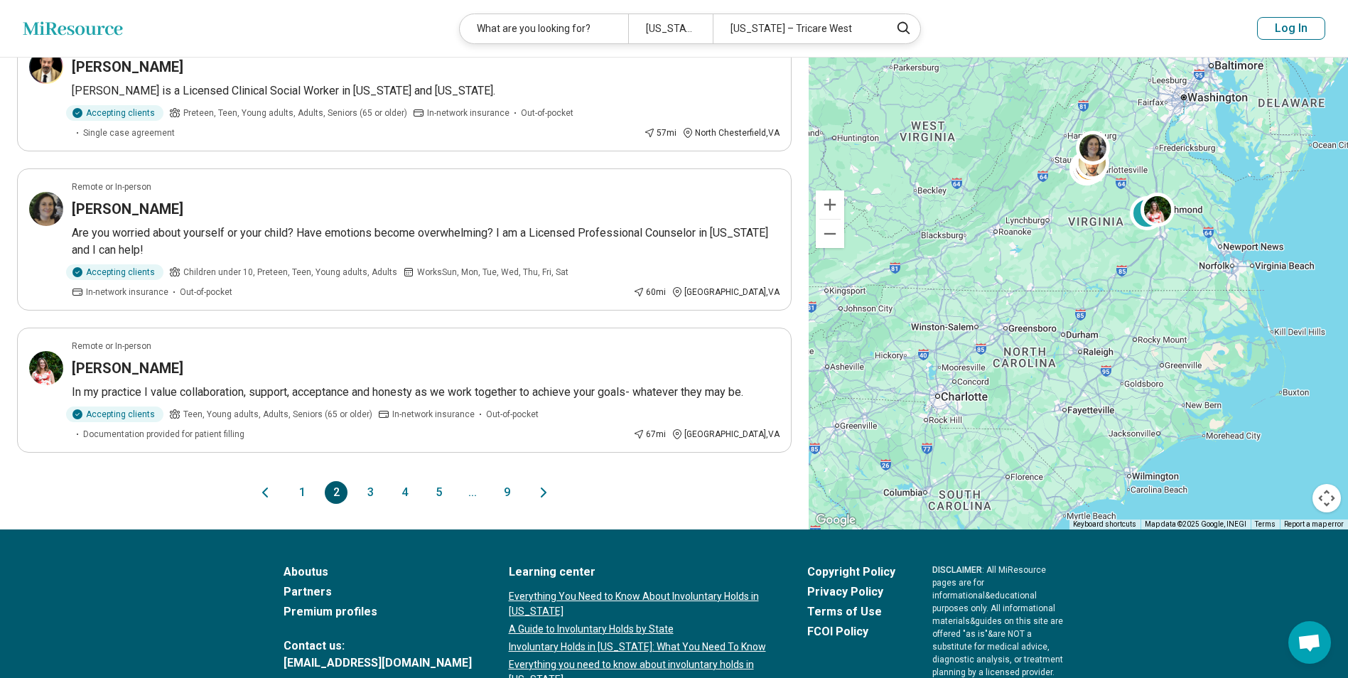
click at [367, 481] on button "3" at bounding box center [370, 492] width 23 height 23
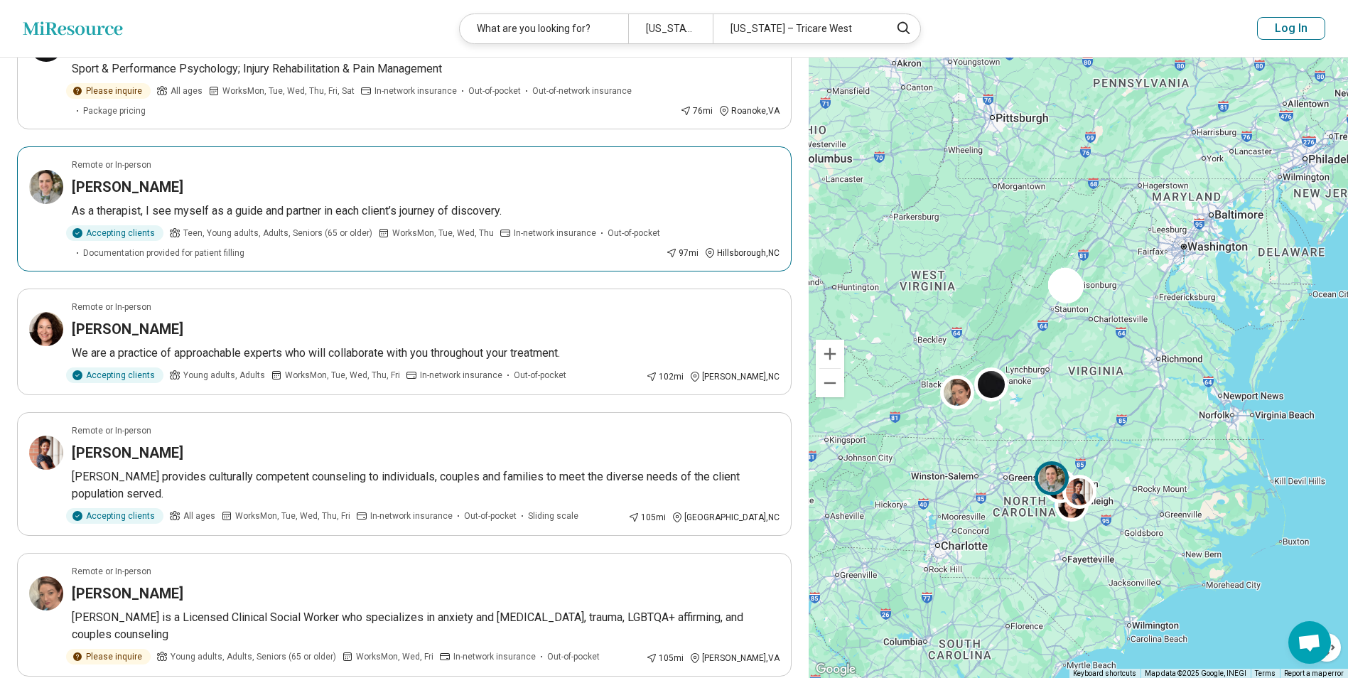
scroll to position [924, 0]
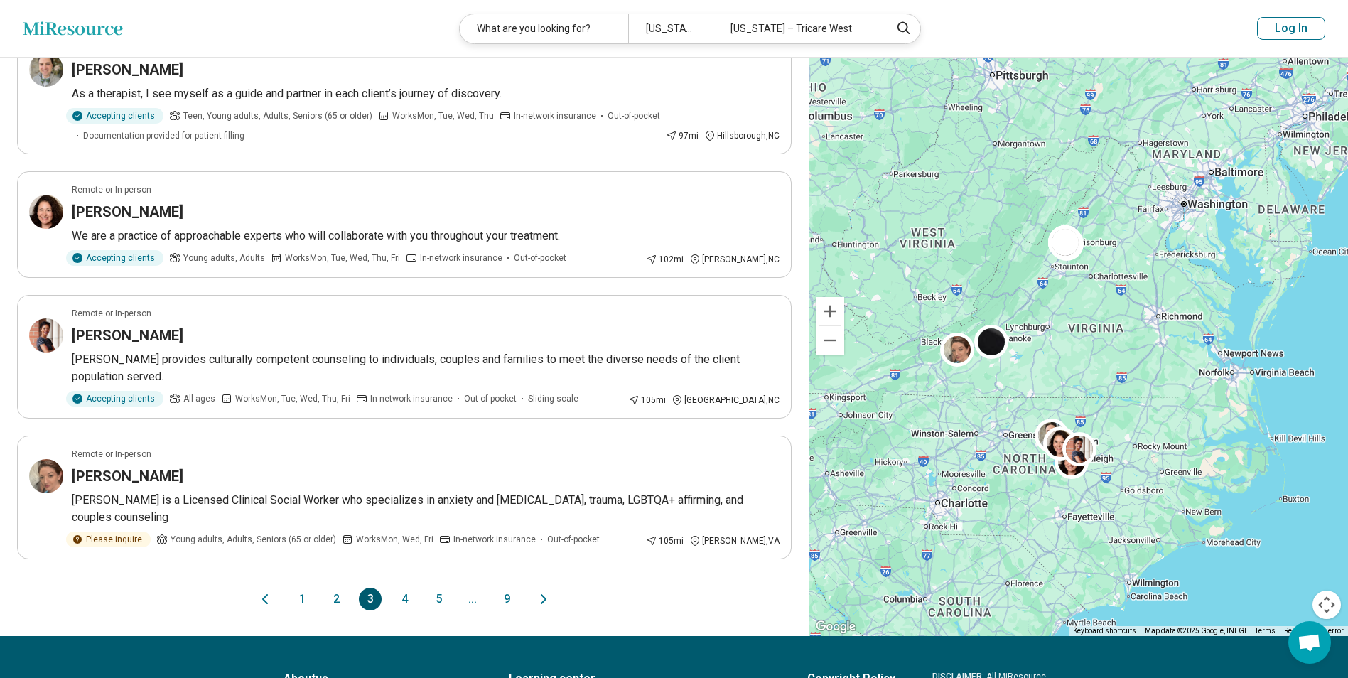
click at [403, 610] on button "4" at bounding box center [404, 599] width 23 height 23
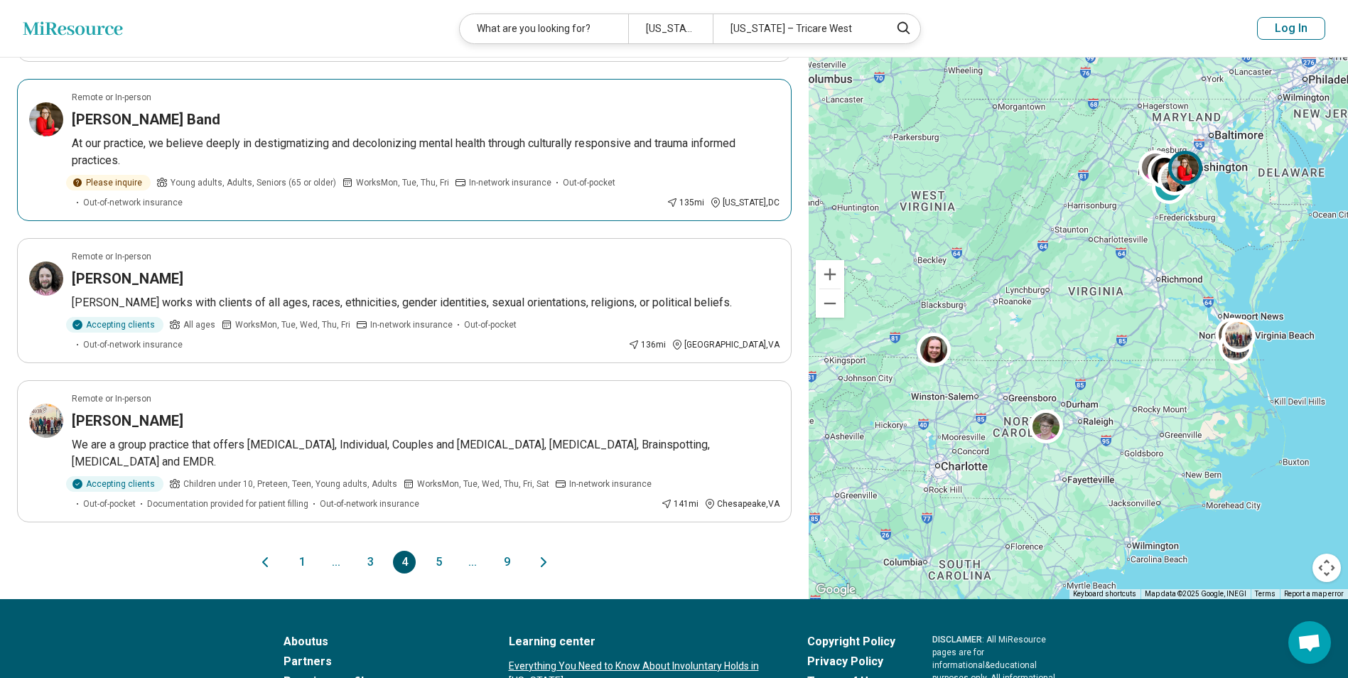
scroll to position [1137, 0]
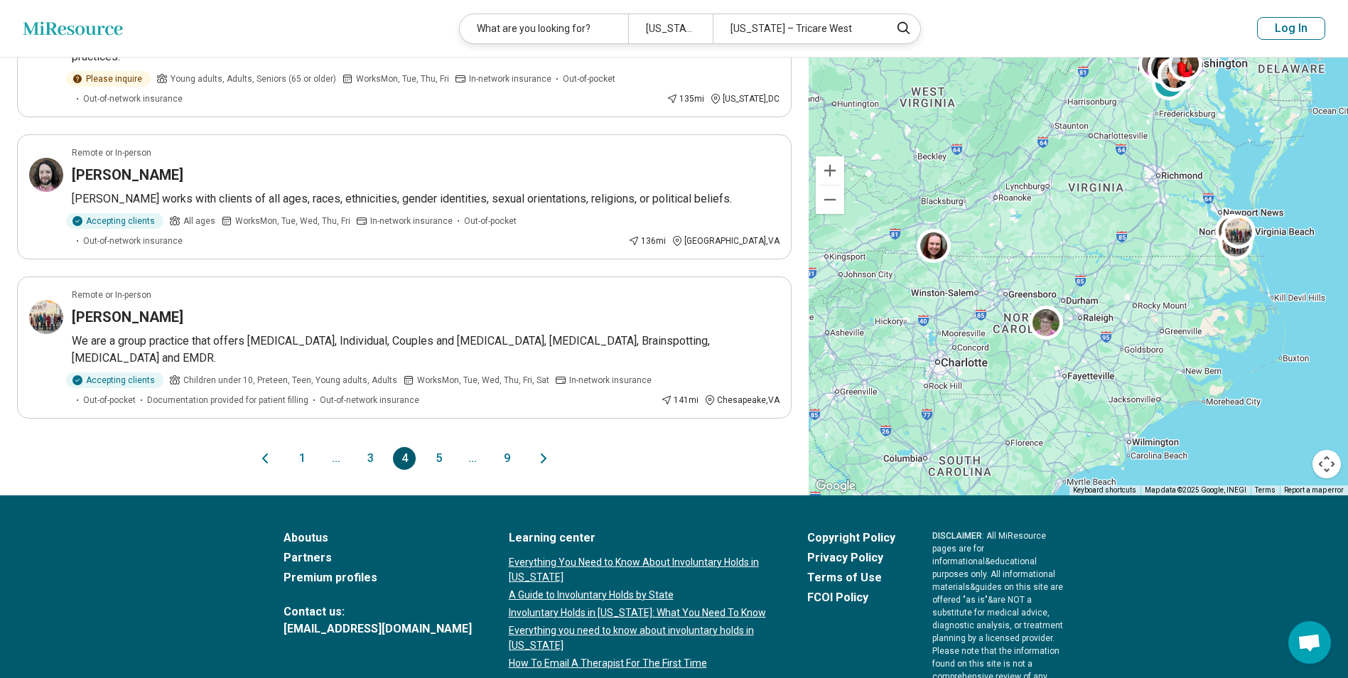
click at [439, 458] on button "5" at bounding box center [438, 458] width 23 height 23
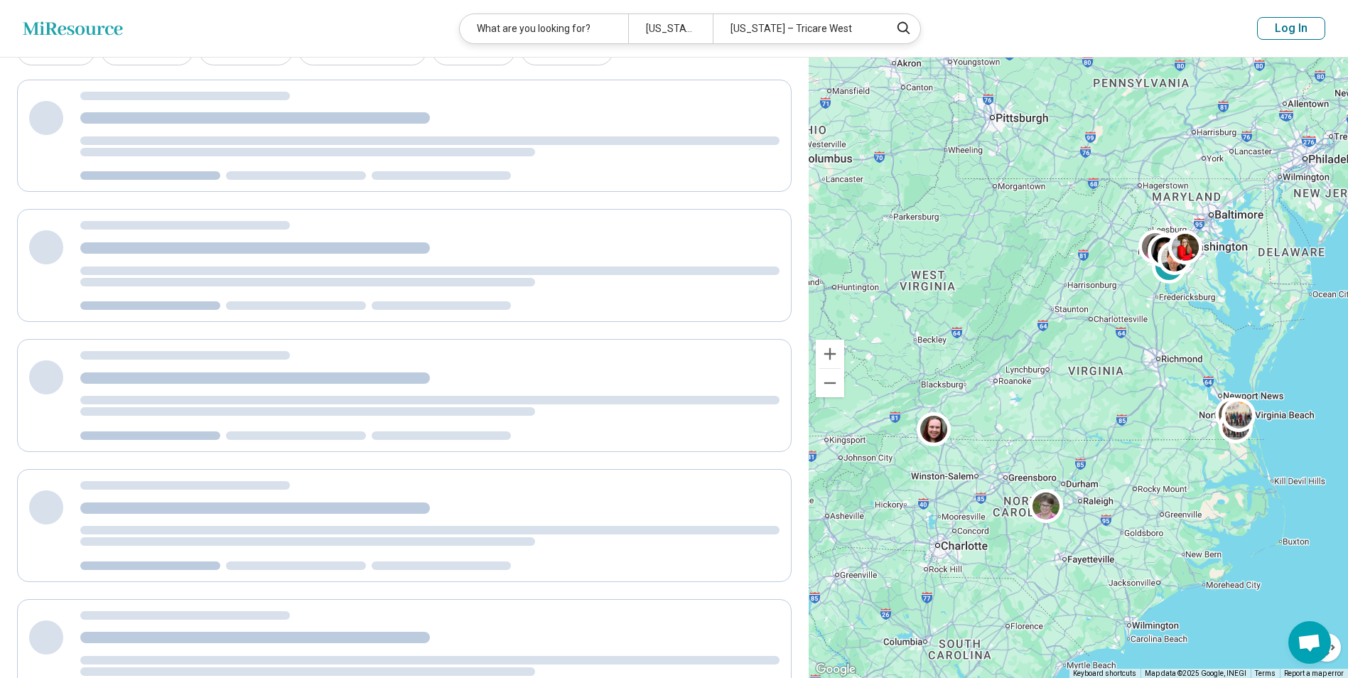
scroll to position [0, 0]
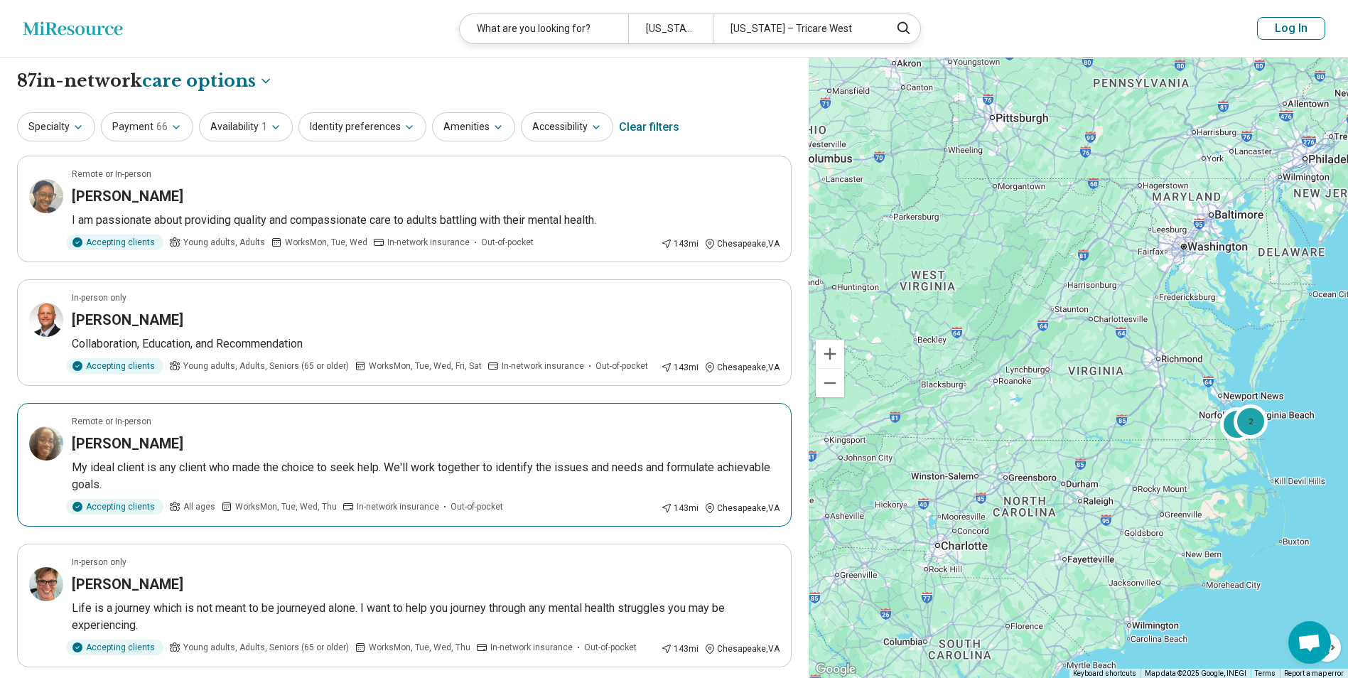
click at [40, 444] on img at bounding box center [46, 443] width 34 height 34
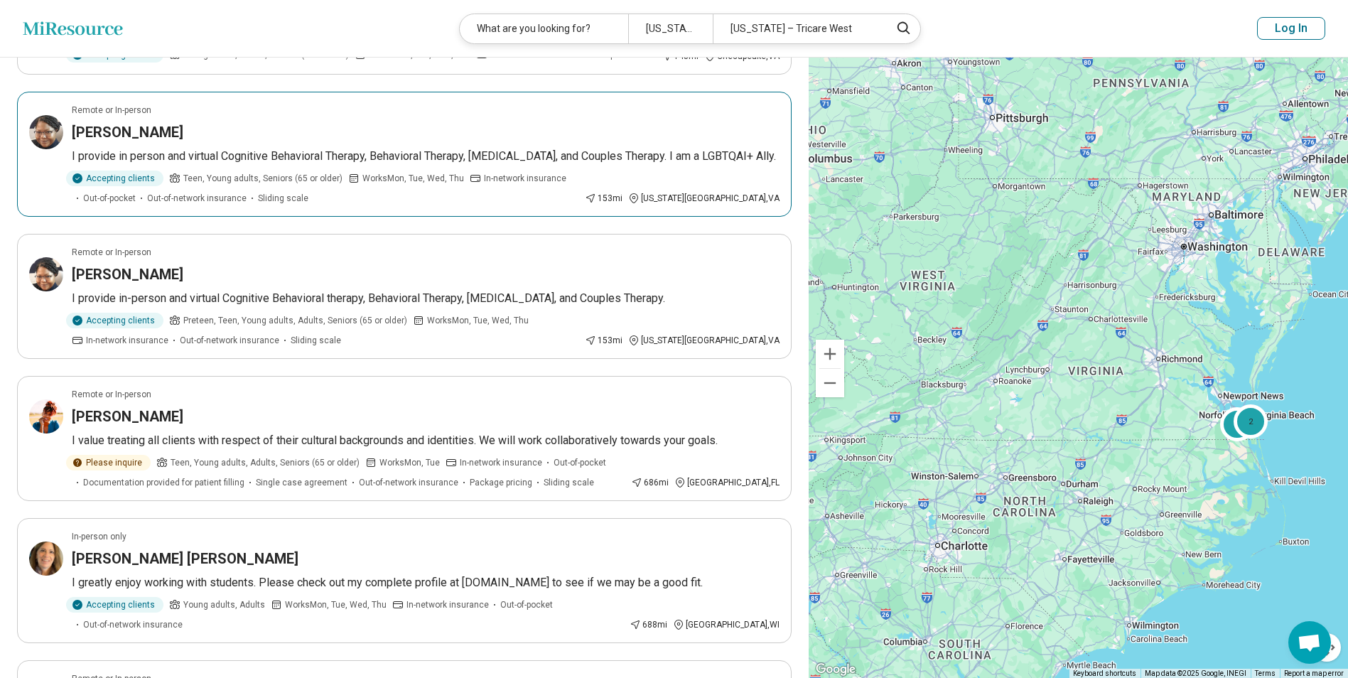
scroll to position [710, 0]
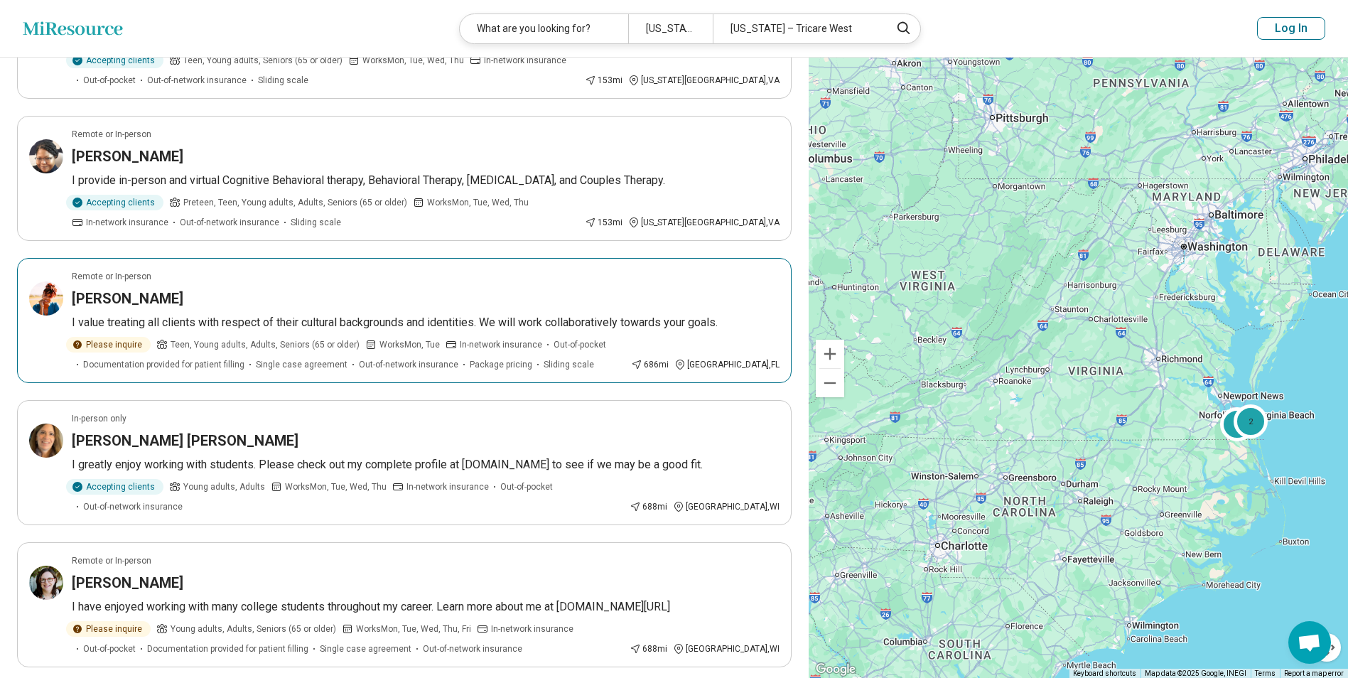
click at [55, 303] on img at bounding box center [46, 298] width 34 height 34
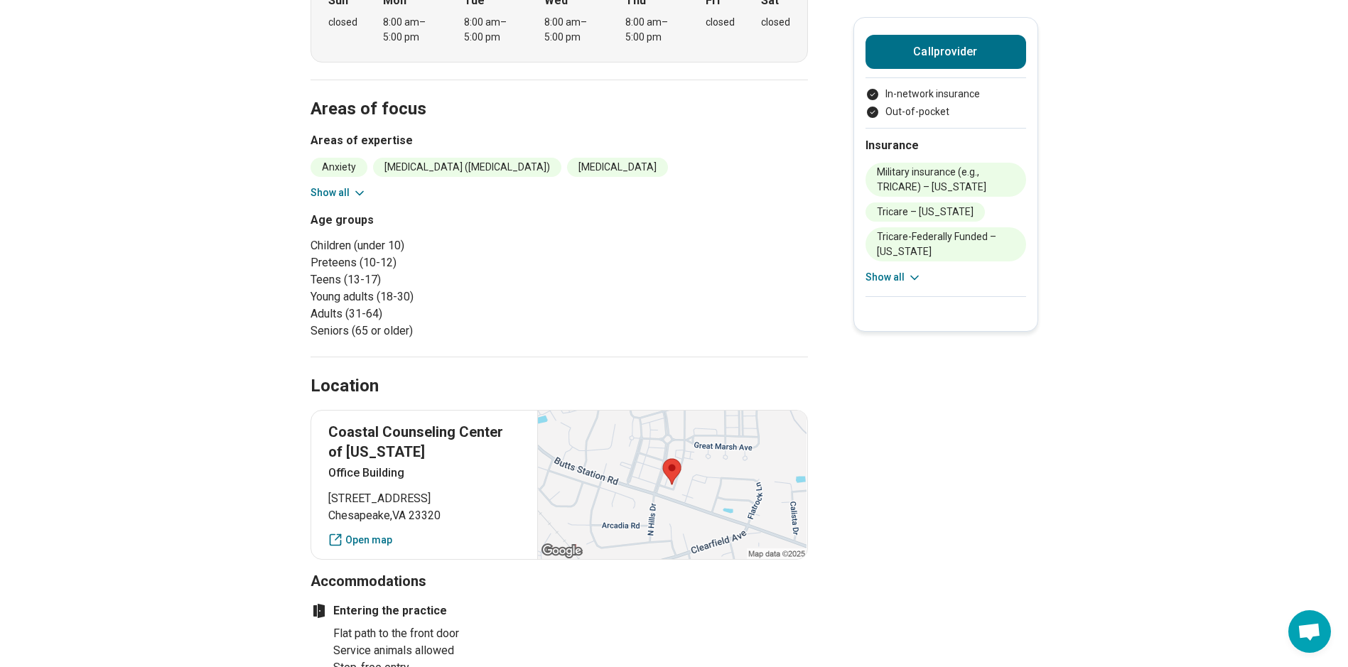
scroll to position [355, 0]
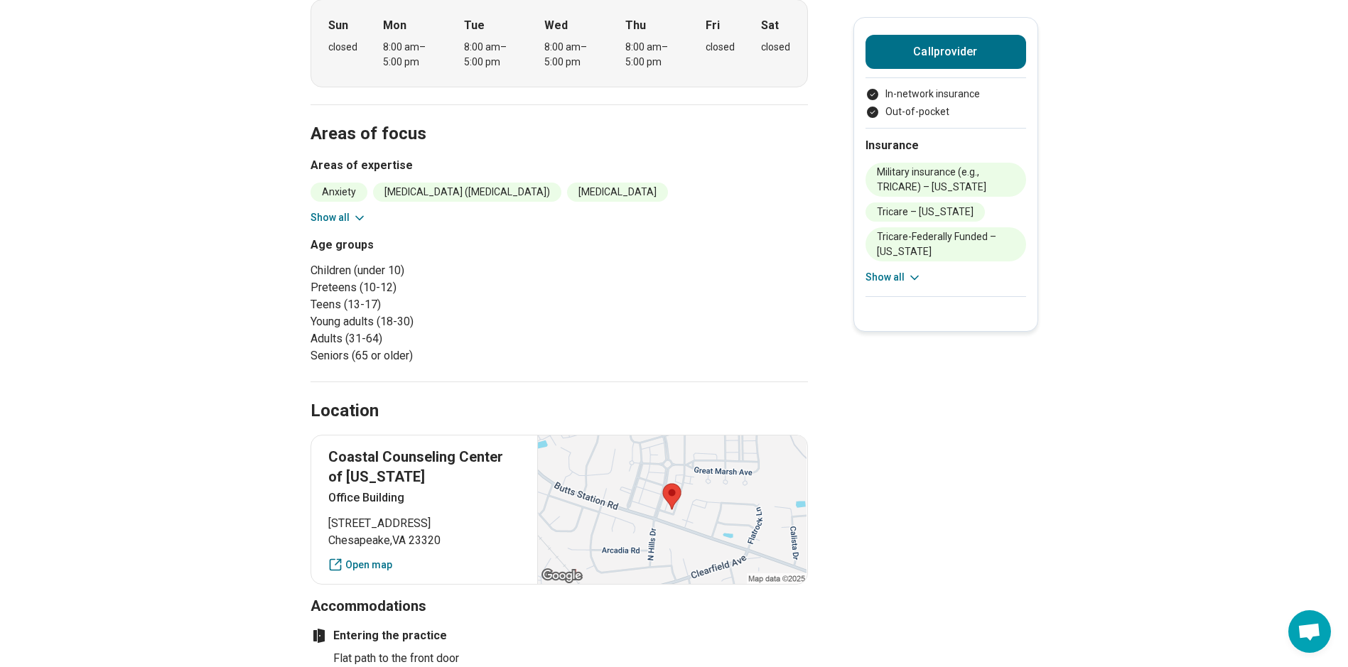
click at [360, 219] on icon at bounding box center [359, 218] width 14 height 14
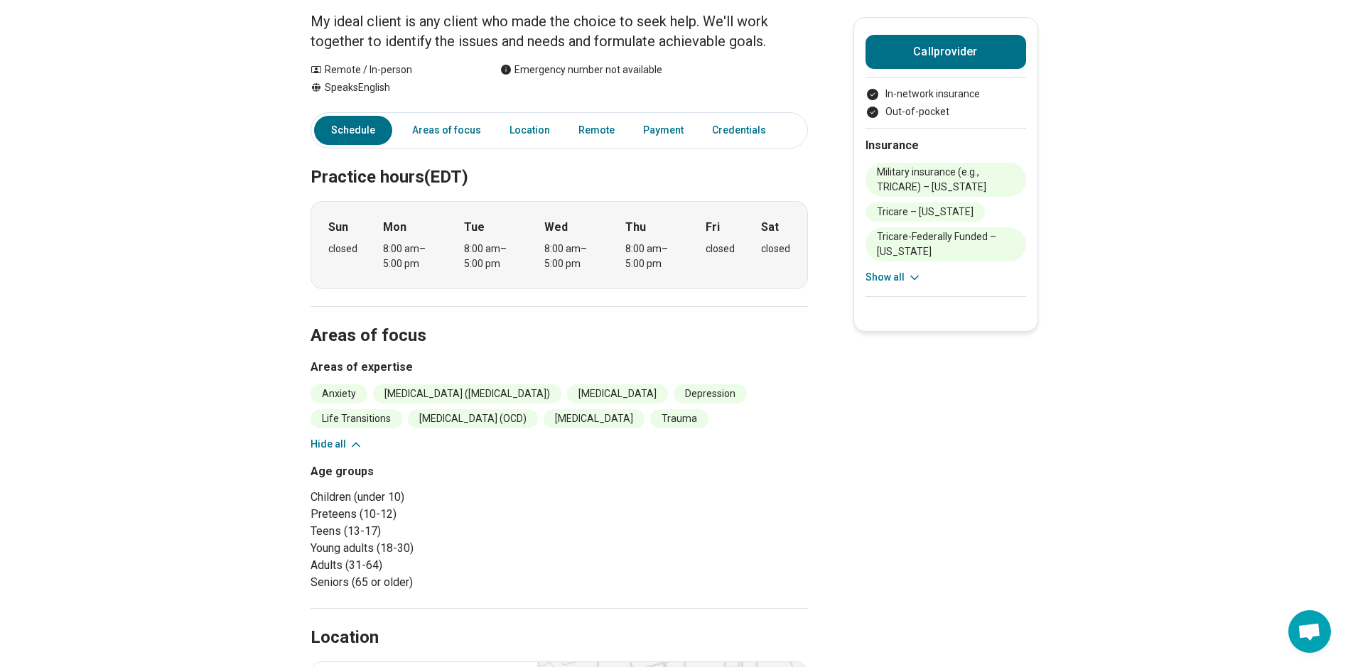
scroll to position [71, 0]
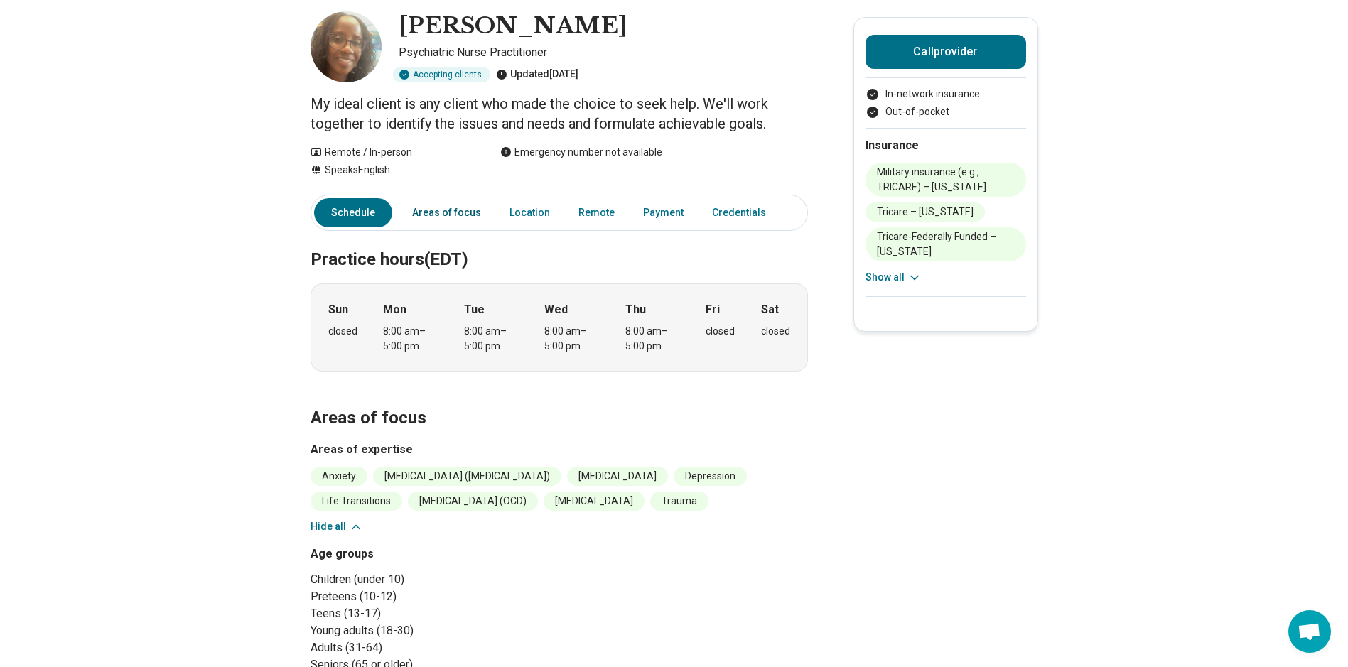
click at [458, 216] on link "Areas of focus" at bounding box center [447, 212] width 86 height 29
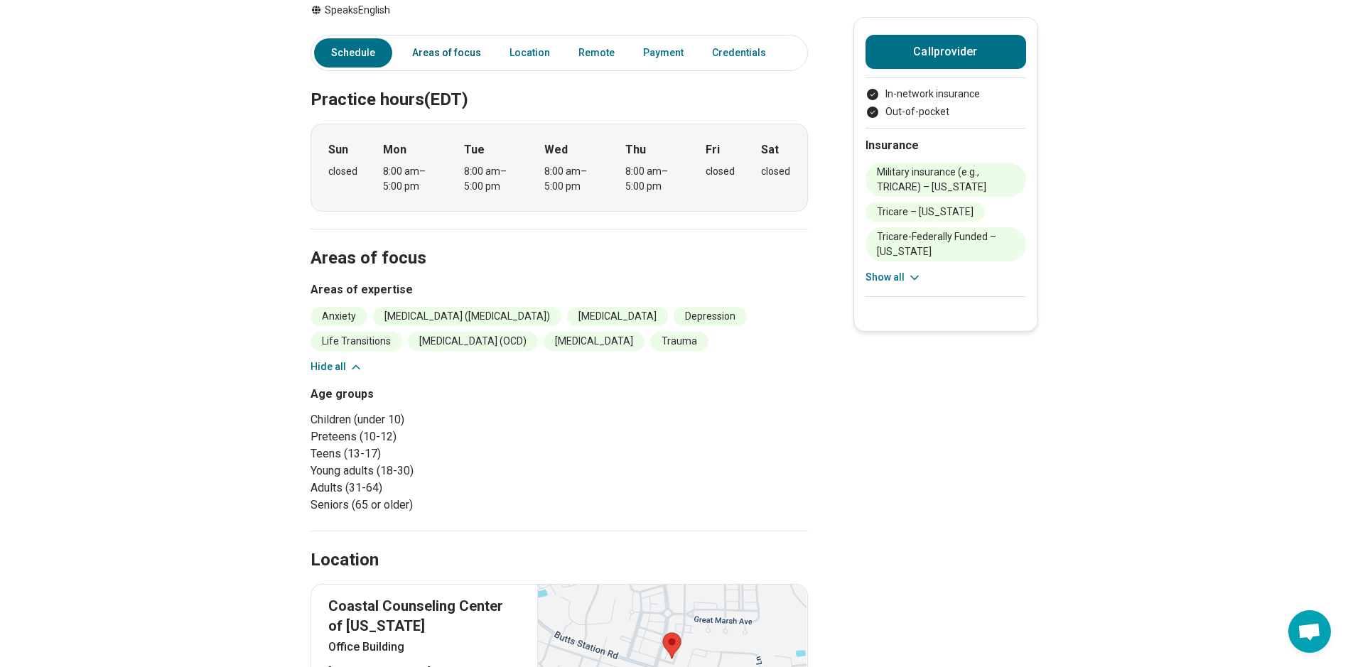
scroll to position [159, 0]
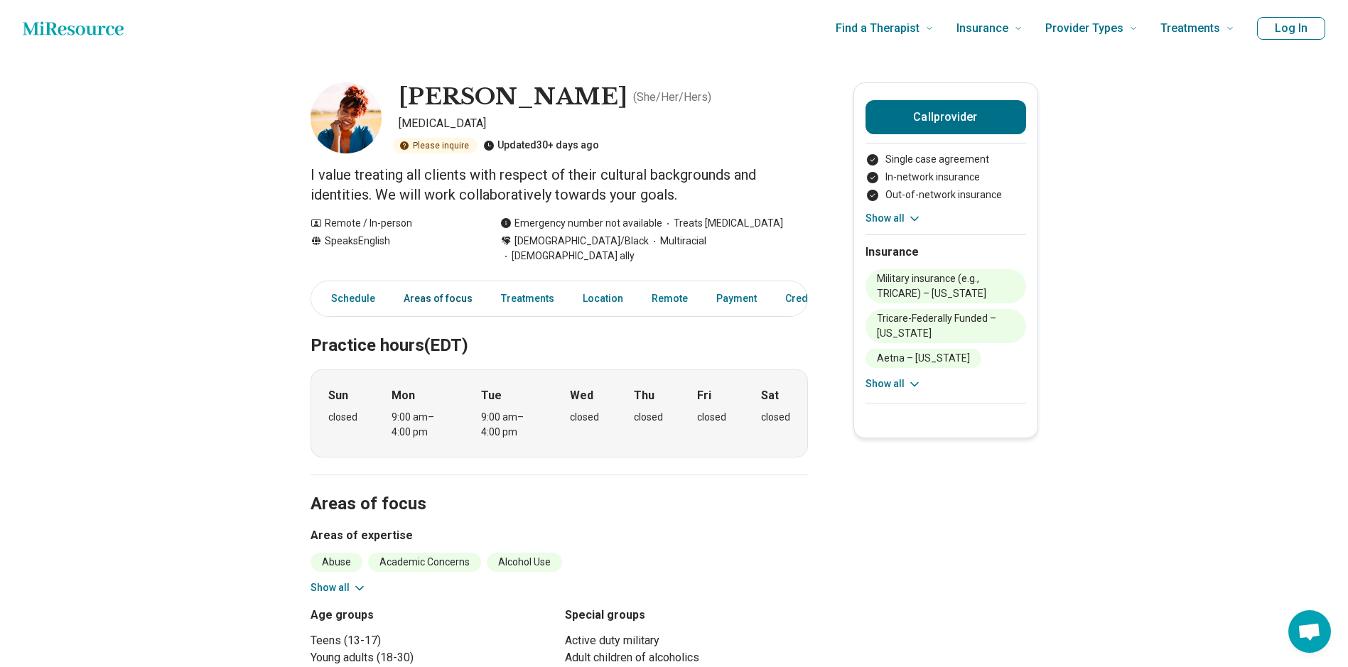
click at [459, 284] on link "Areas of focus" at bounding box center [438, 298] width 86 height 29
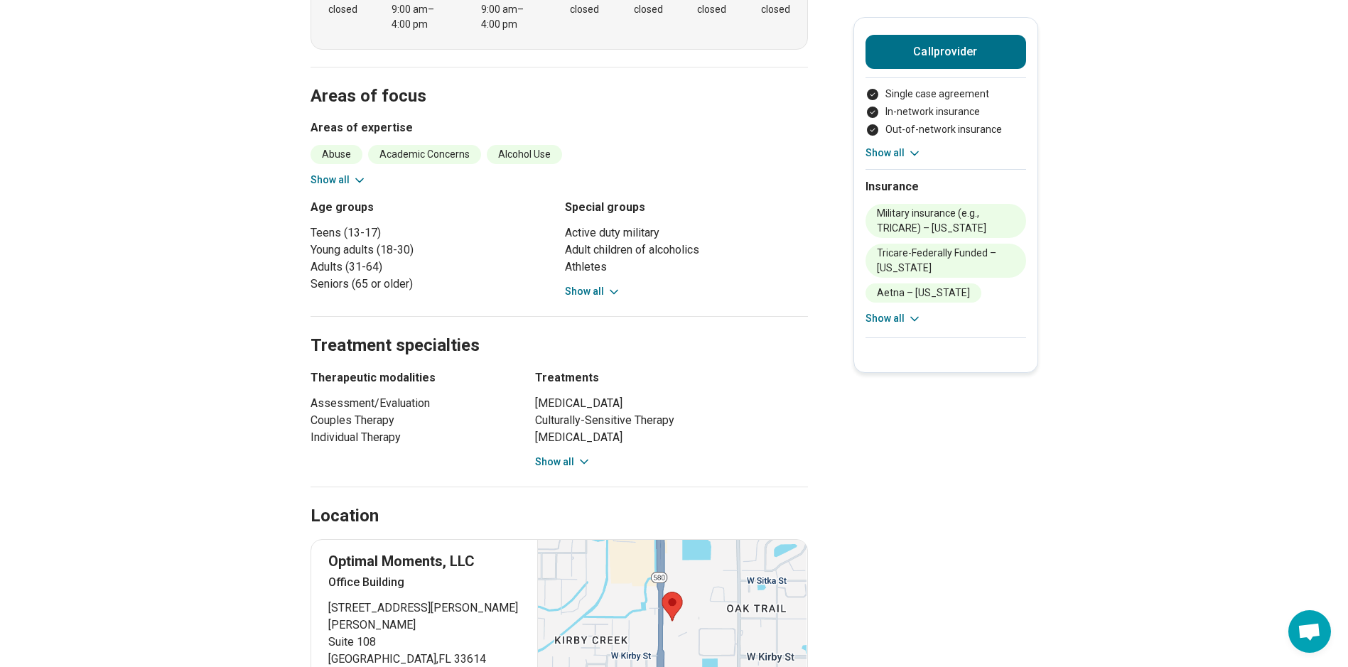
scroll to position [443, 0]
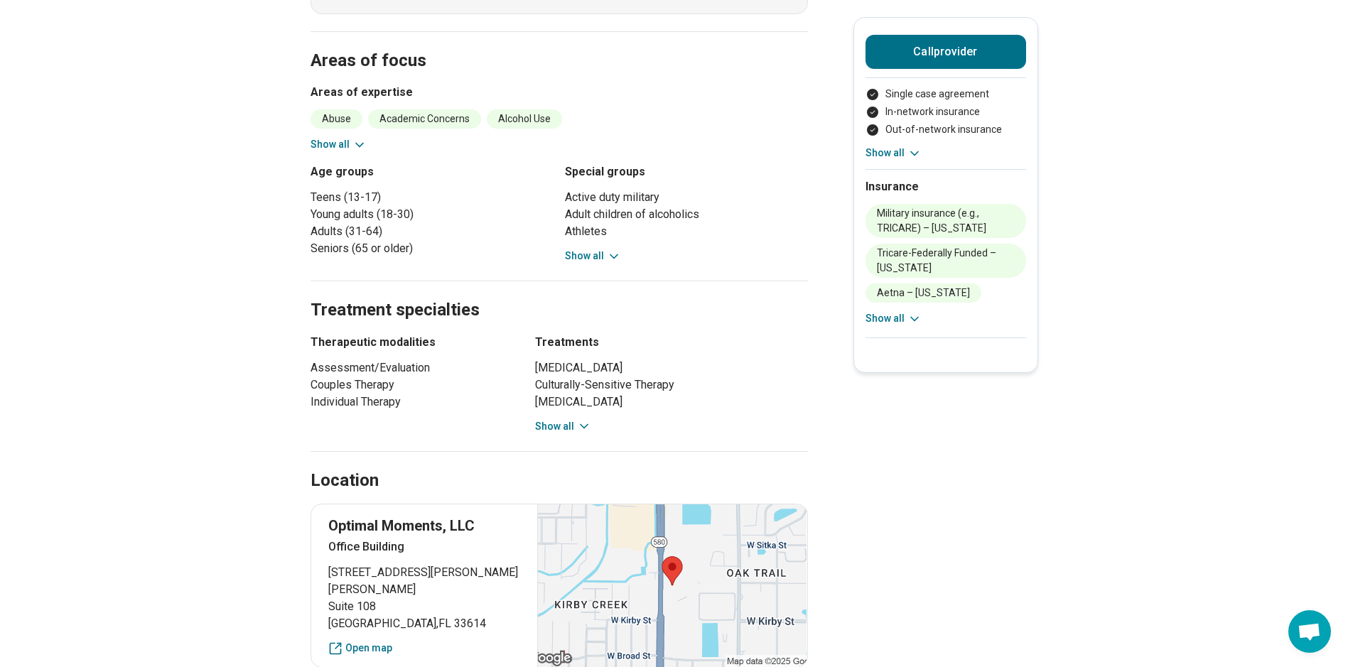
click at [362, 138] on icon at bounding box center [359, 145] width 14 height 14
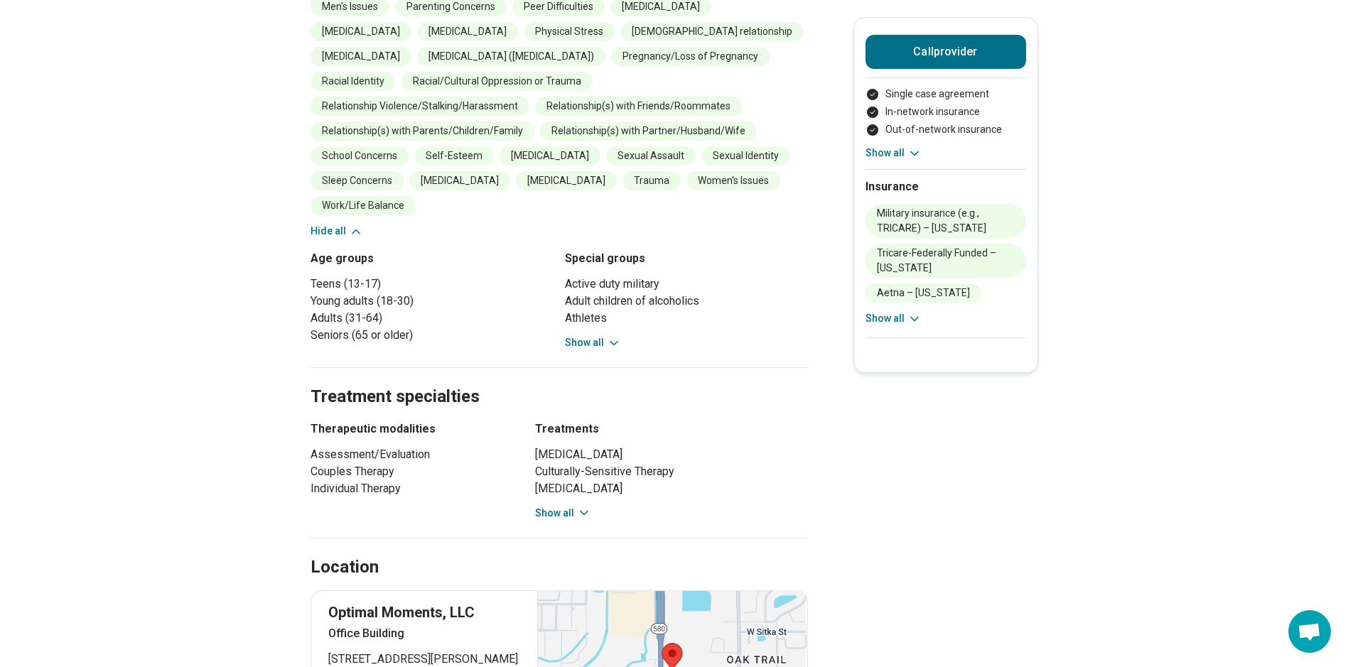
scroll to position [728, 0]
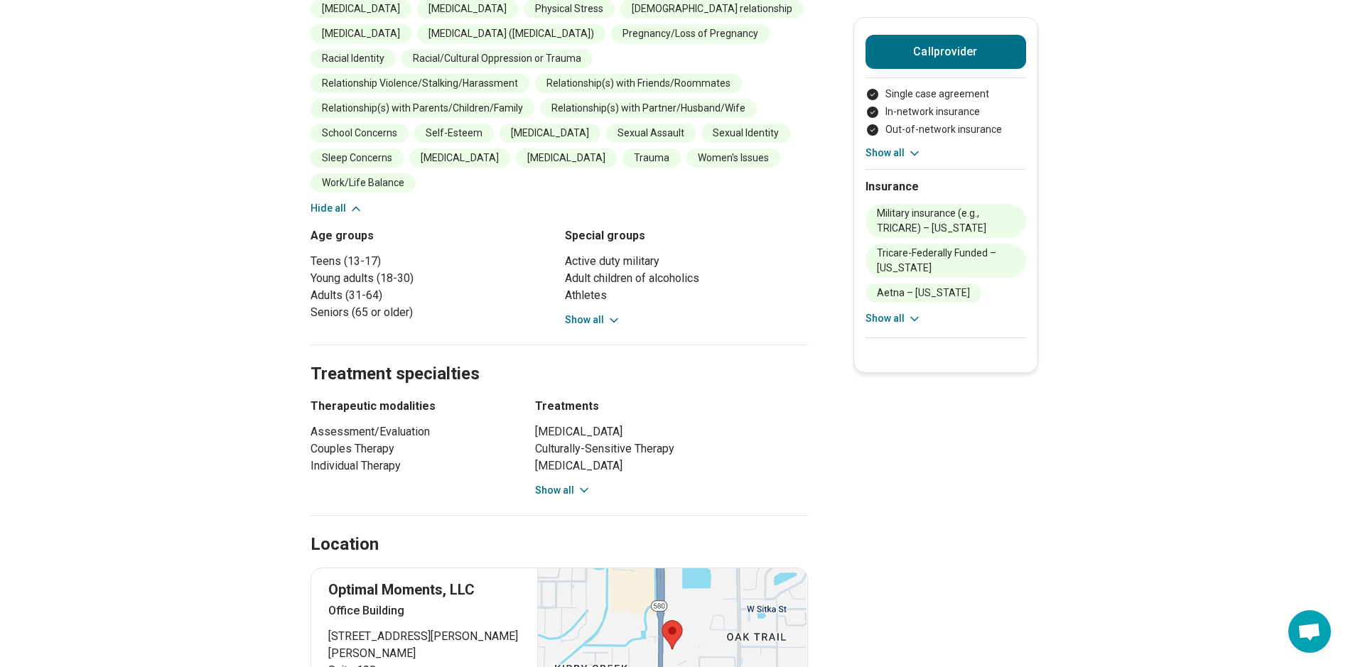
click at [564, 483] on button "Show all" at bounding box center [563, 490] width 56 height 15
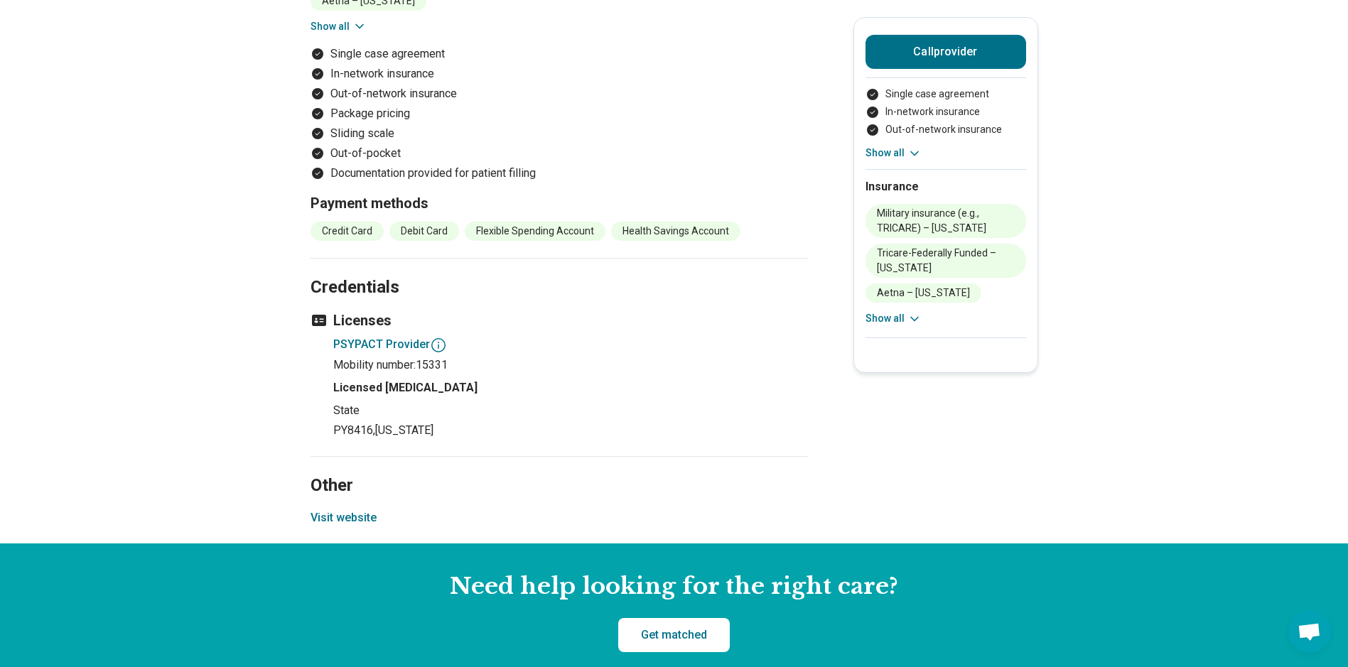
scroll to position [2006, 0]
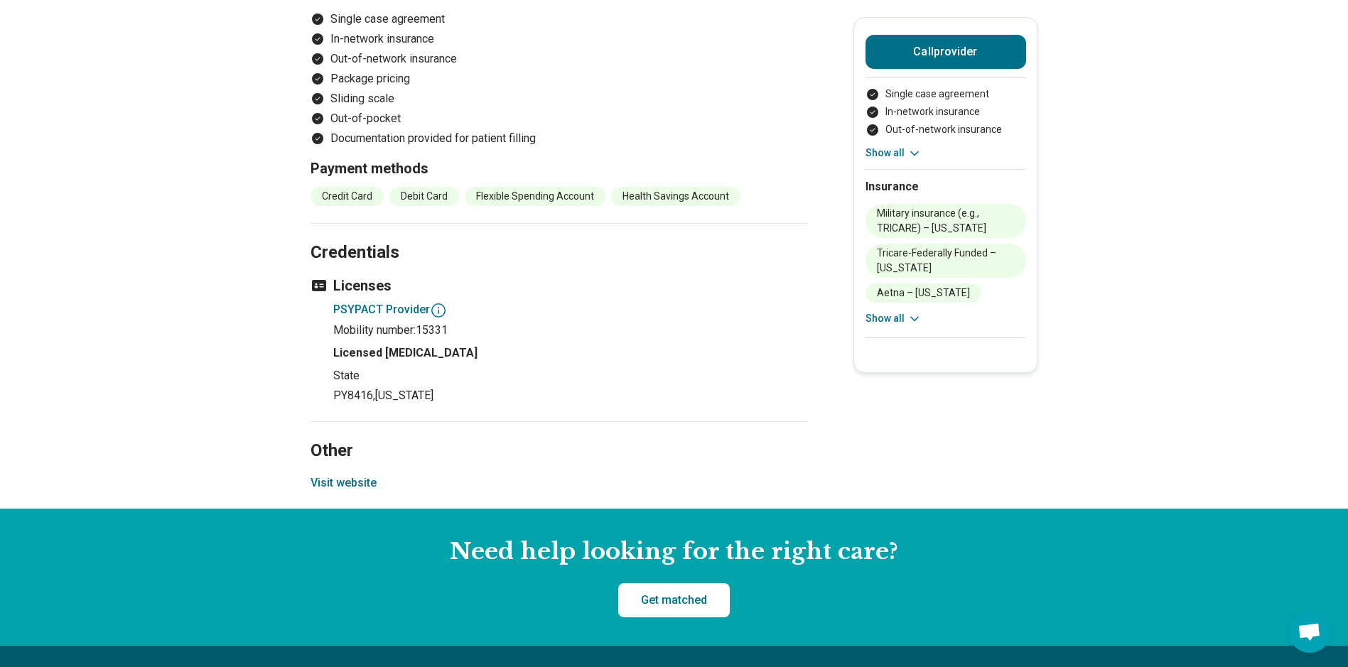
click at [362, 475] on button "Visit website" at bounding box center [343, 483] width 66 height 17
